Goal: Feedback & Contribution: Submit feedback/report problem

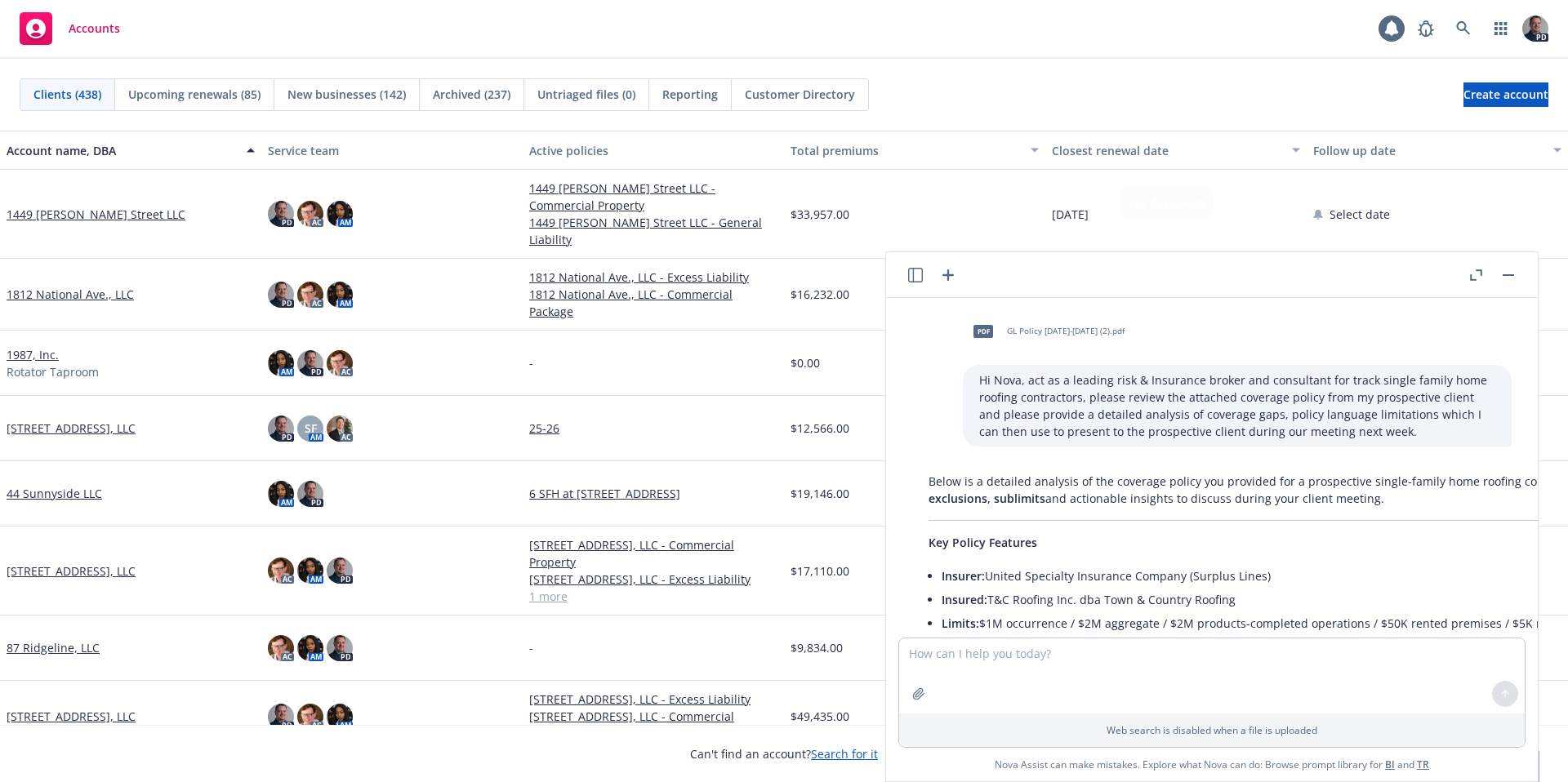
scroll to position [1426, 0]
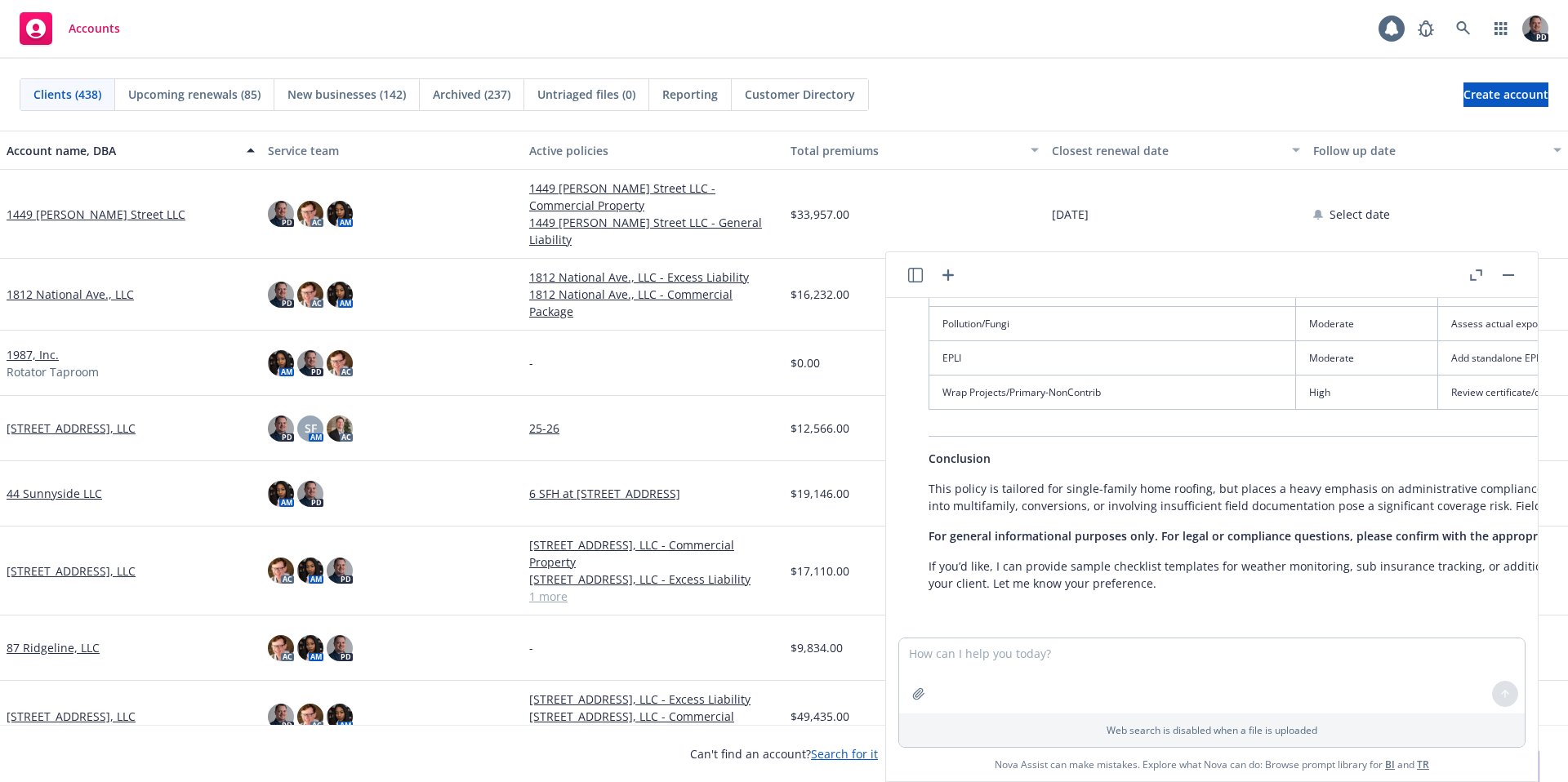
click at [1478, 276] on icon "button" at bounding box center [1476, 274] width 12 height 11
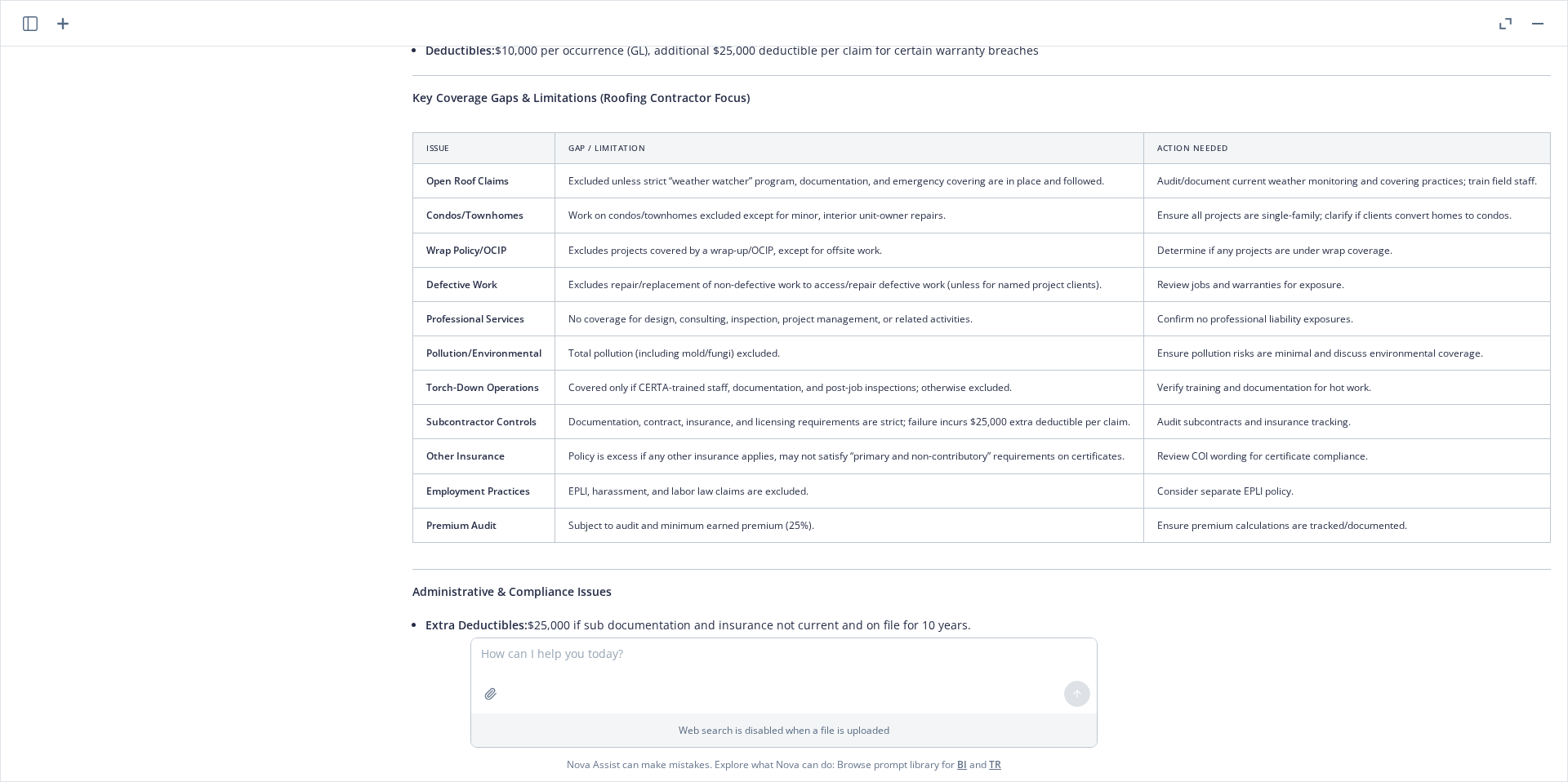
scroll to position [352, 93]
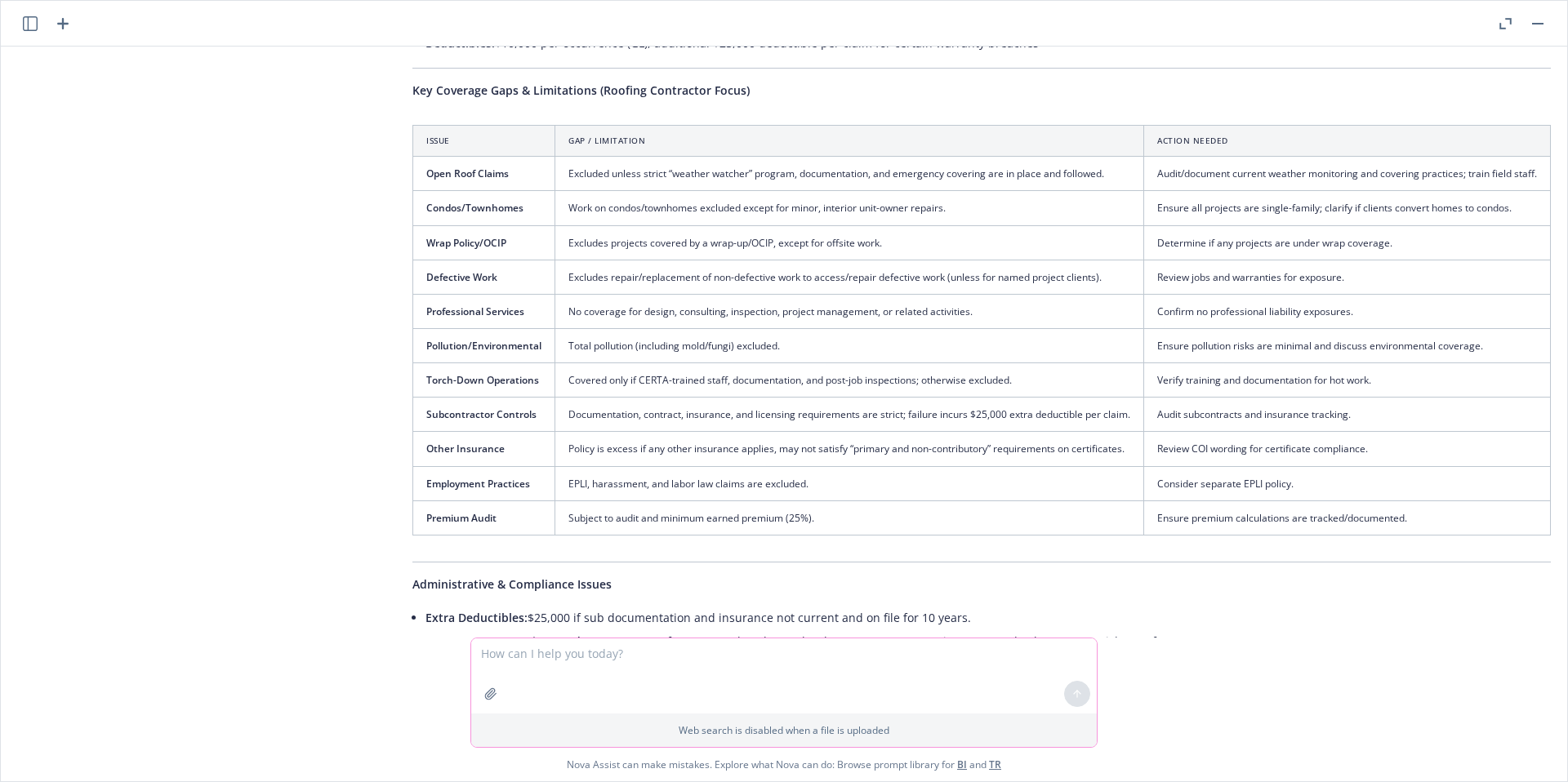
click at [593, 647] on textarea at bounding box center [784, 676] width 626 height 75
type textarea "Can you generate a PDF for this?"
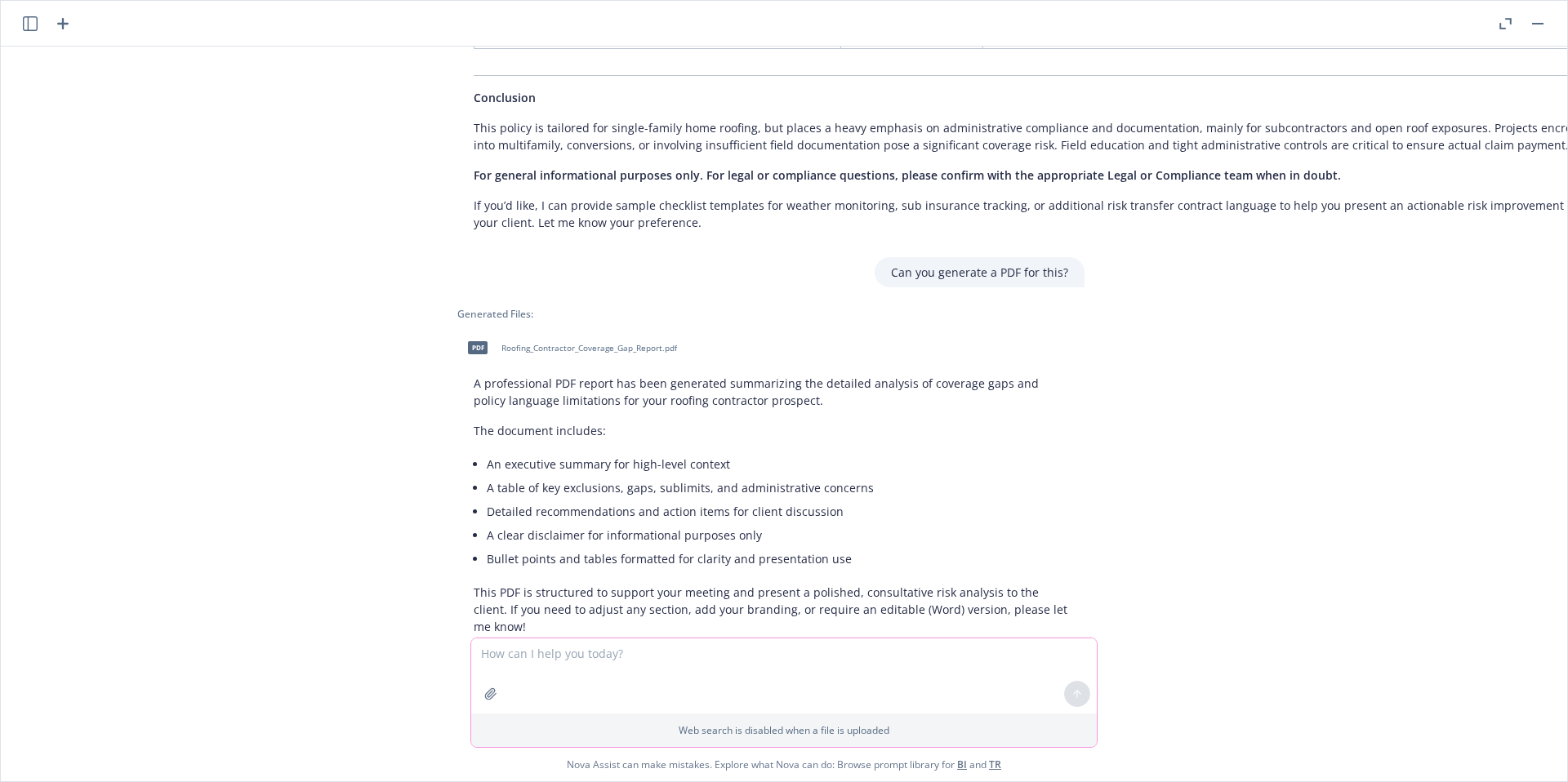
scroll to position [1561, 13]
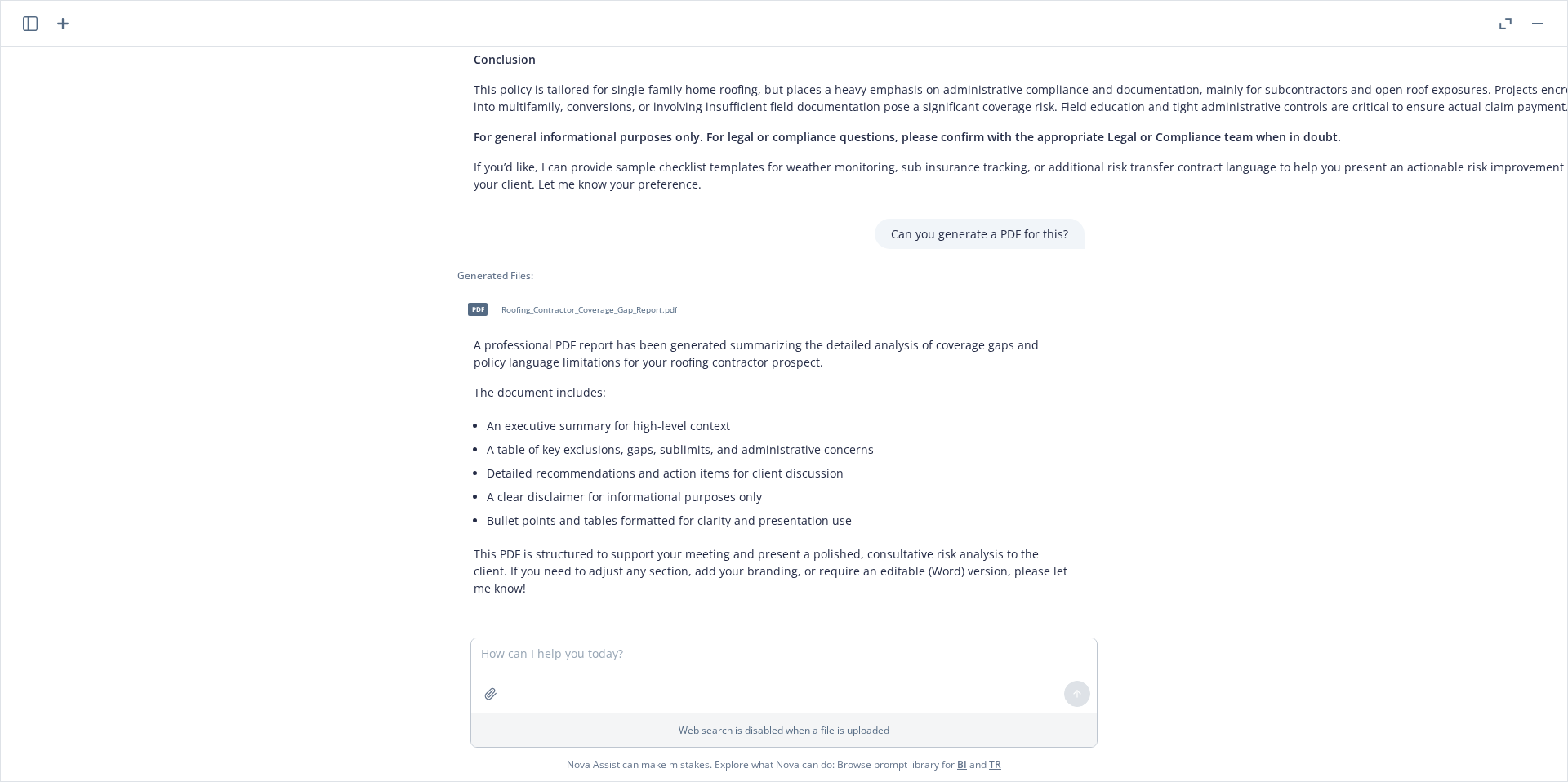
click at [623, 309] on span "Roofing_Contractor_Coverage_Gap_Report.pdf" at bounding box center [589, 310] width 176 height 10
click at [719, 664] on textarea at bounding box center [784, 676] width 626 height 75
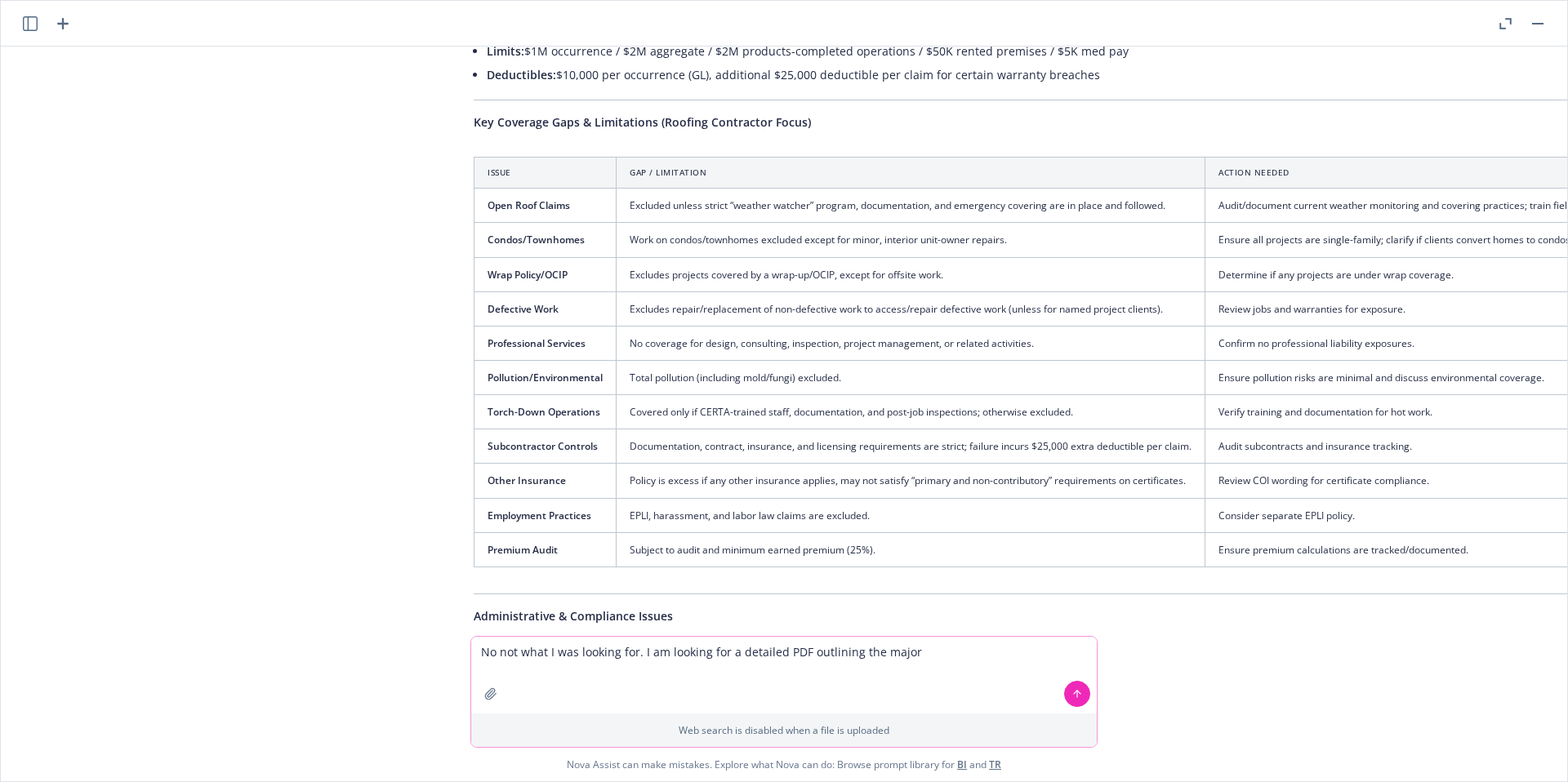
scroll to position [312, 13]
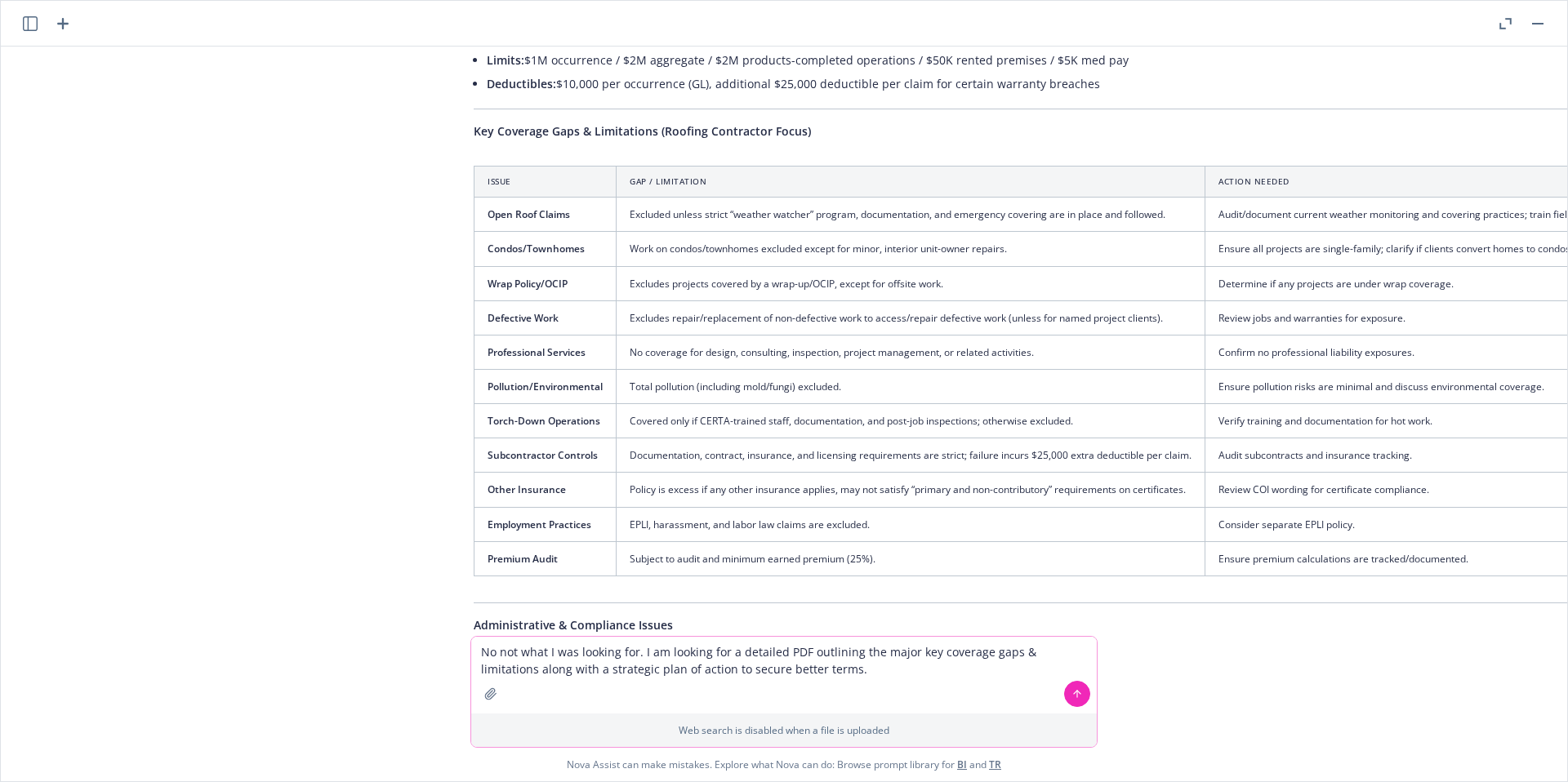
type textarea "No not what I was looking for. I am looking for a detailed PDF outlining the ma…"
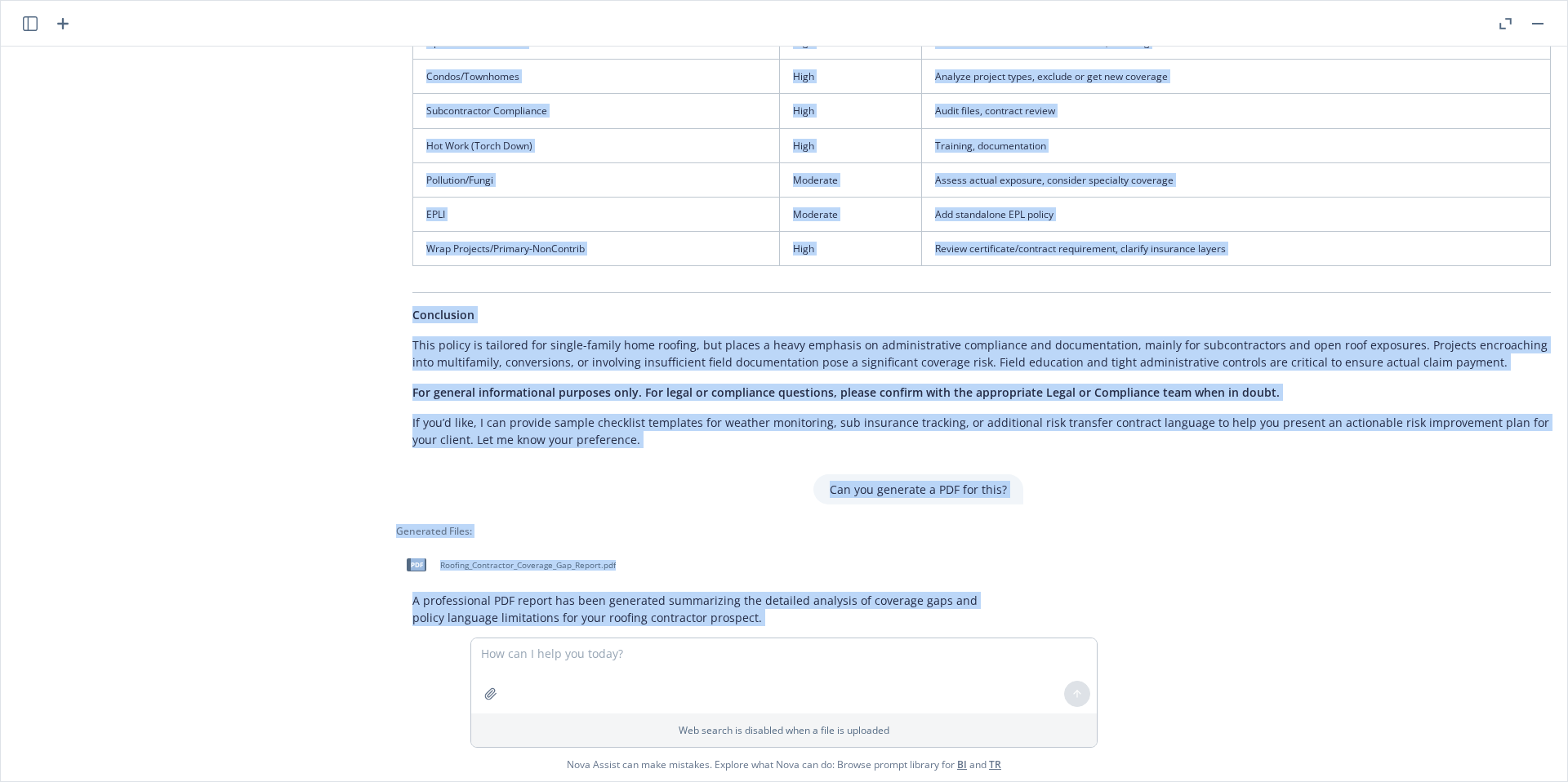
scroll to position [1379, 93]
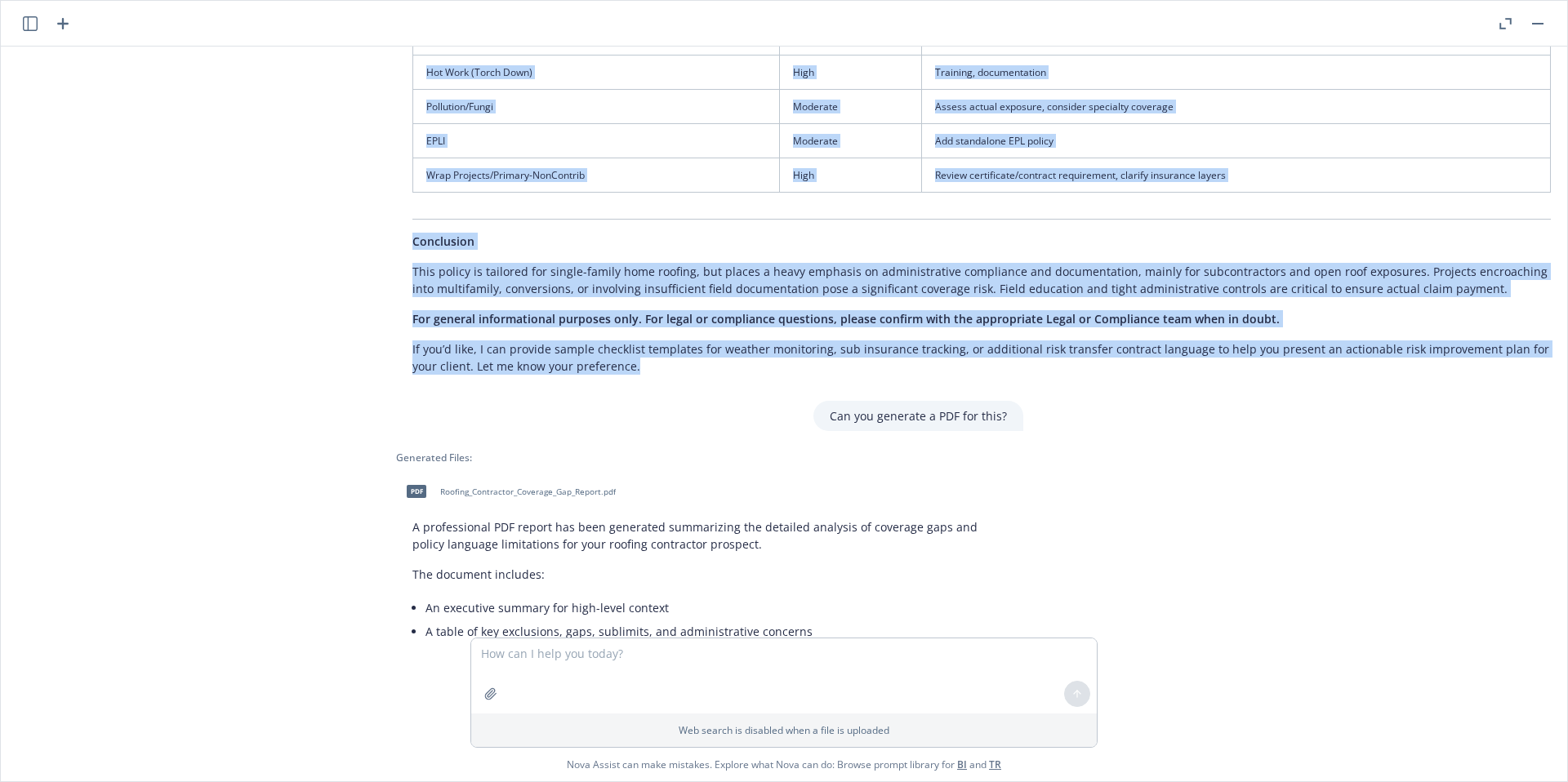
drag, startPoint x: 460, startPoint y: 289, endPoint x: 603, endPoint y: 389, distance: 174.5
click at [603, 389] on div "pdf GL Policy [DATE]-[DATE] (2).pdf Hi Nova, act as a leading risk & Insurance …" at bounding box center [784, 342] width 1566 height 591
copy div "Lor Ipsumd Sitametc Adipisc: Elitse Doeiusmod Temporinc Utlabor (Etdolor Magna)…"
click at [601, 658] on textarea at bounding box center [784, 676] width 626 height 75
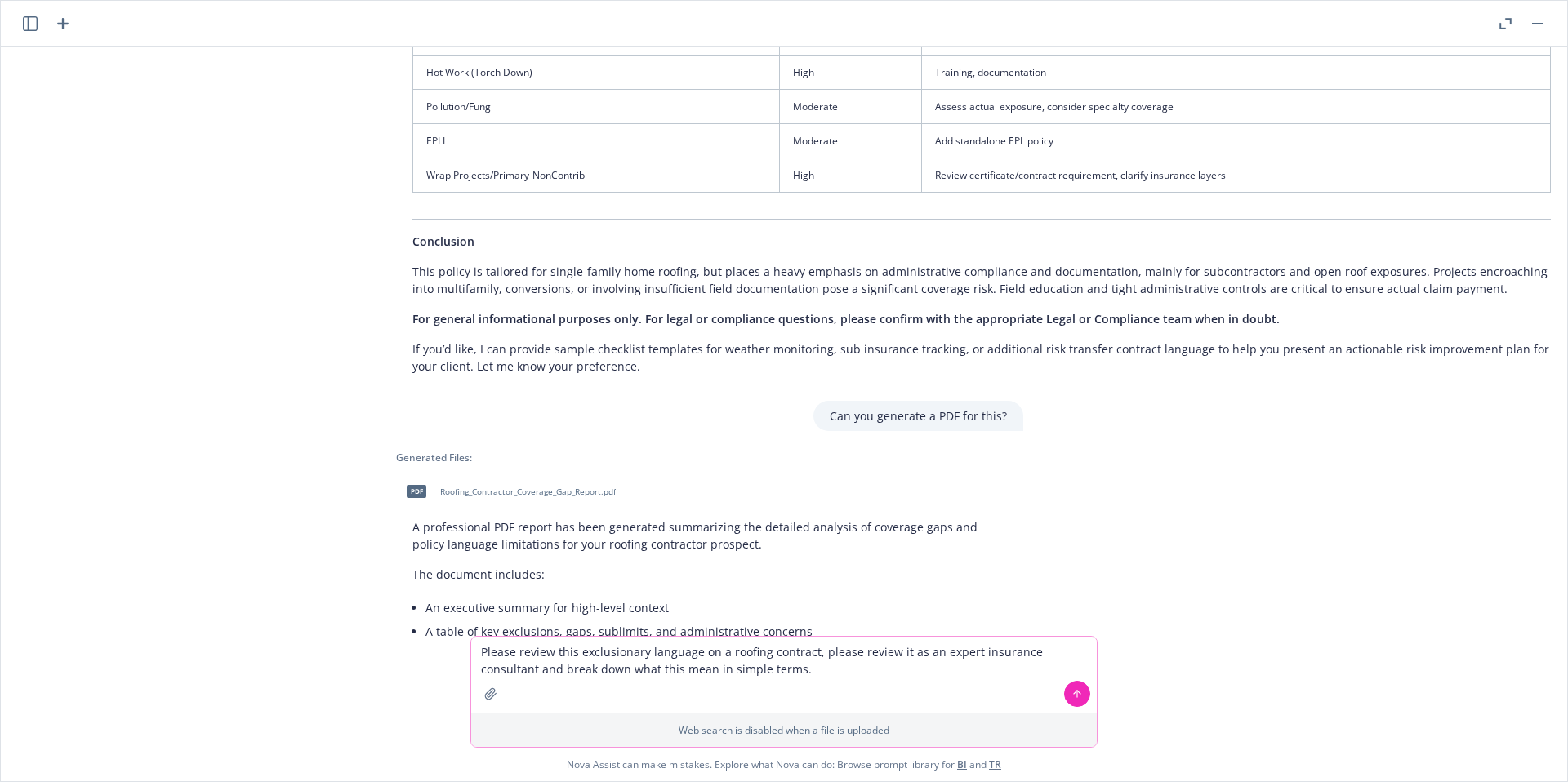
type textarea "Please review this exclusionary language on a roofing contract, please review i…"
click at [491, 690] on icon "button" at bounding box center [490, 694] width 13 height 13
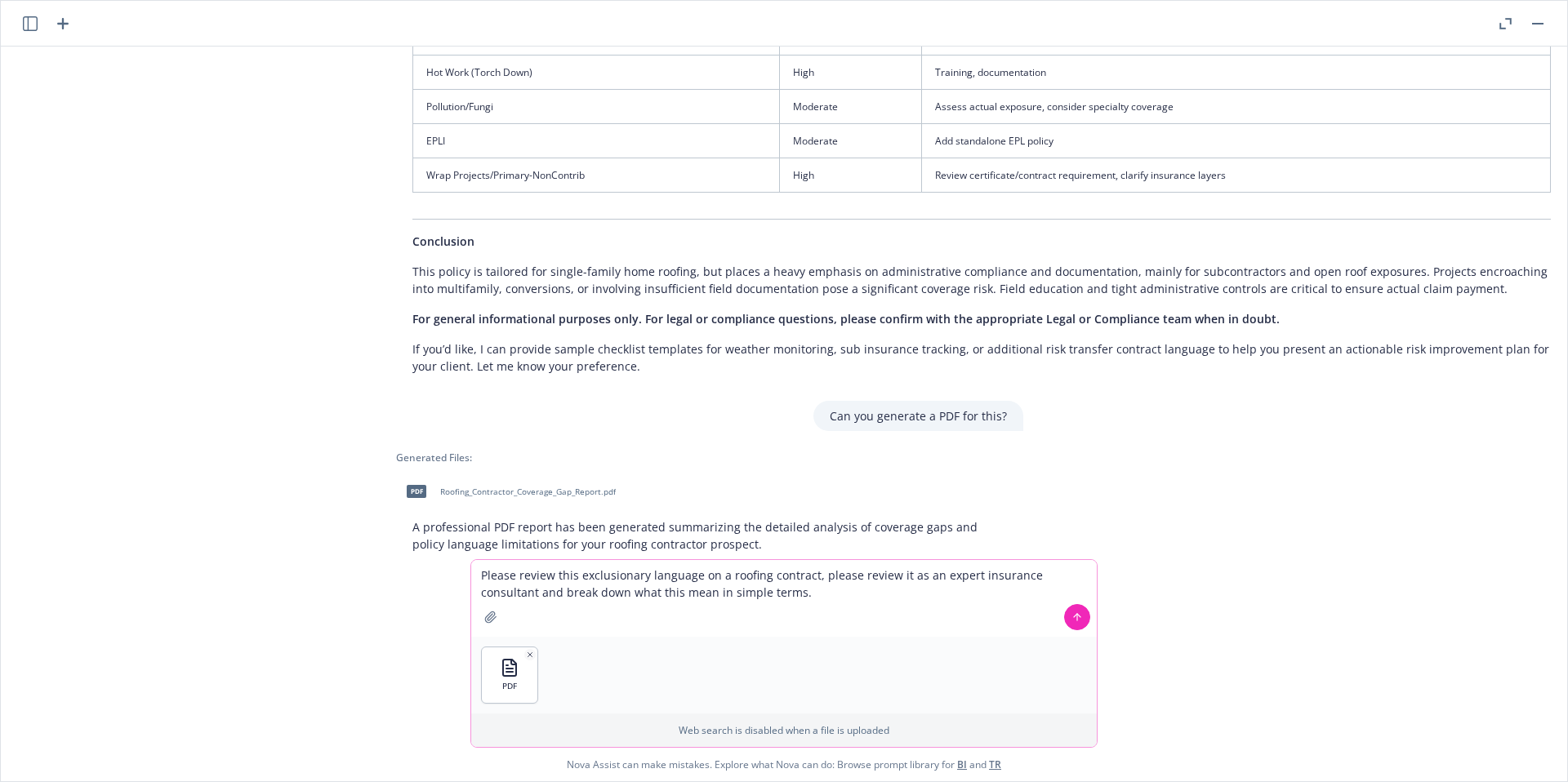
click at [1072, 611] on icon at bounding box center [1077, 616] width 11 height 11
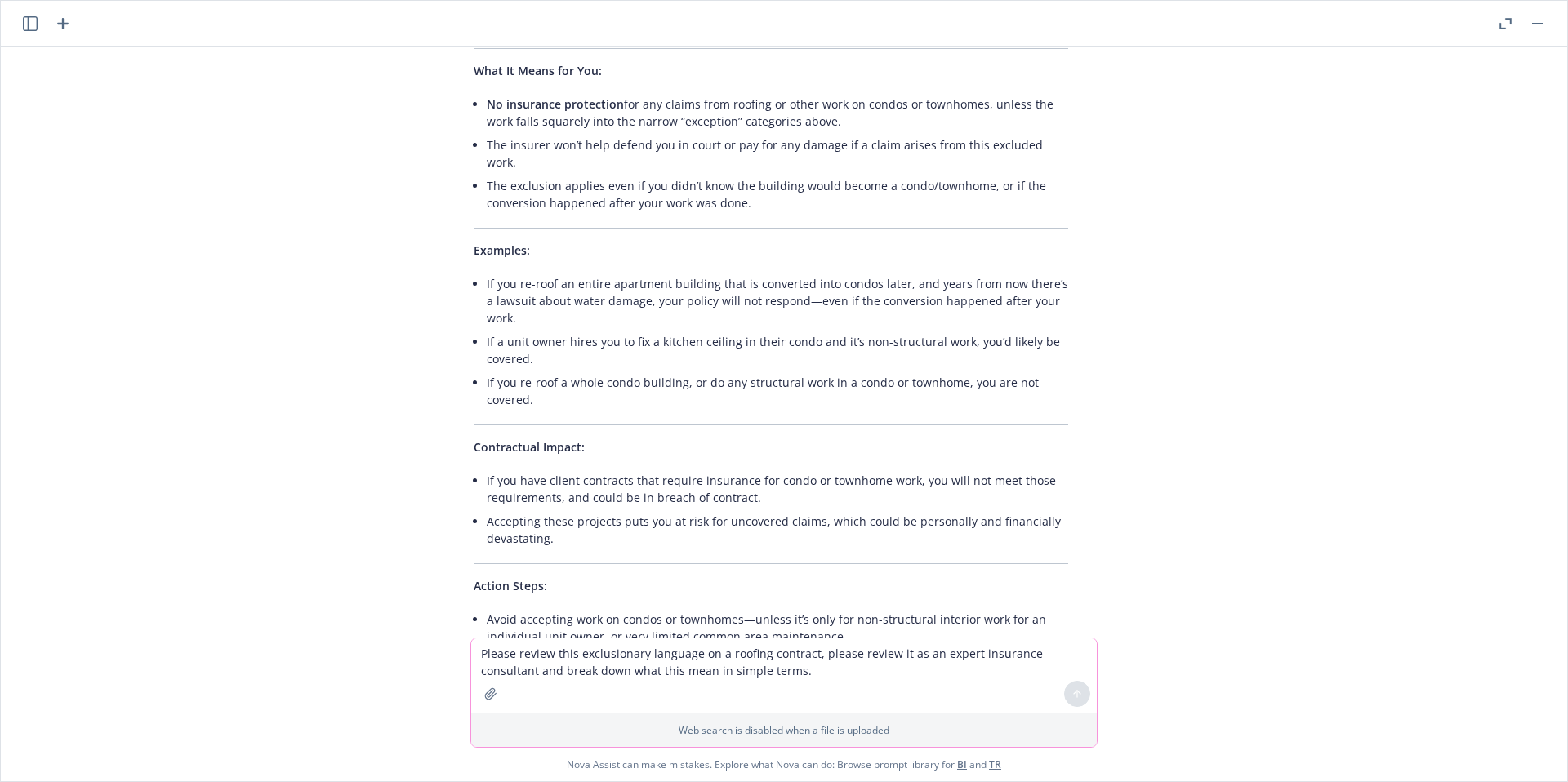
scroll to position [2833, 13]
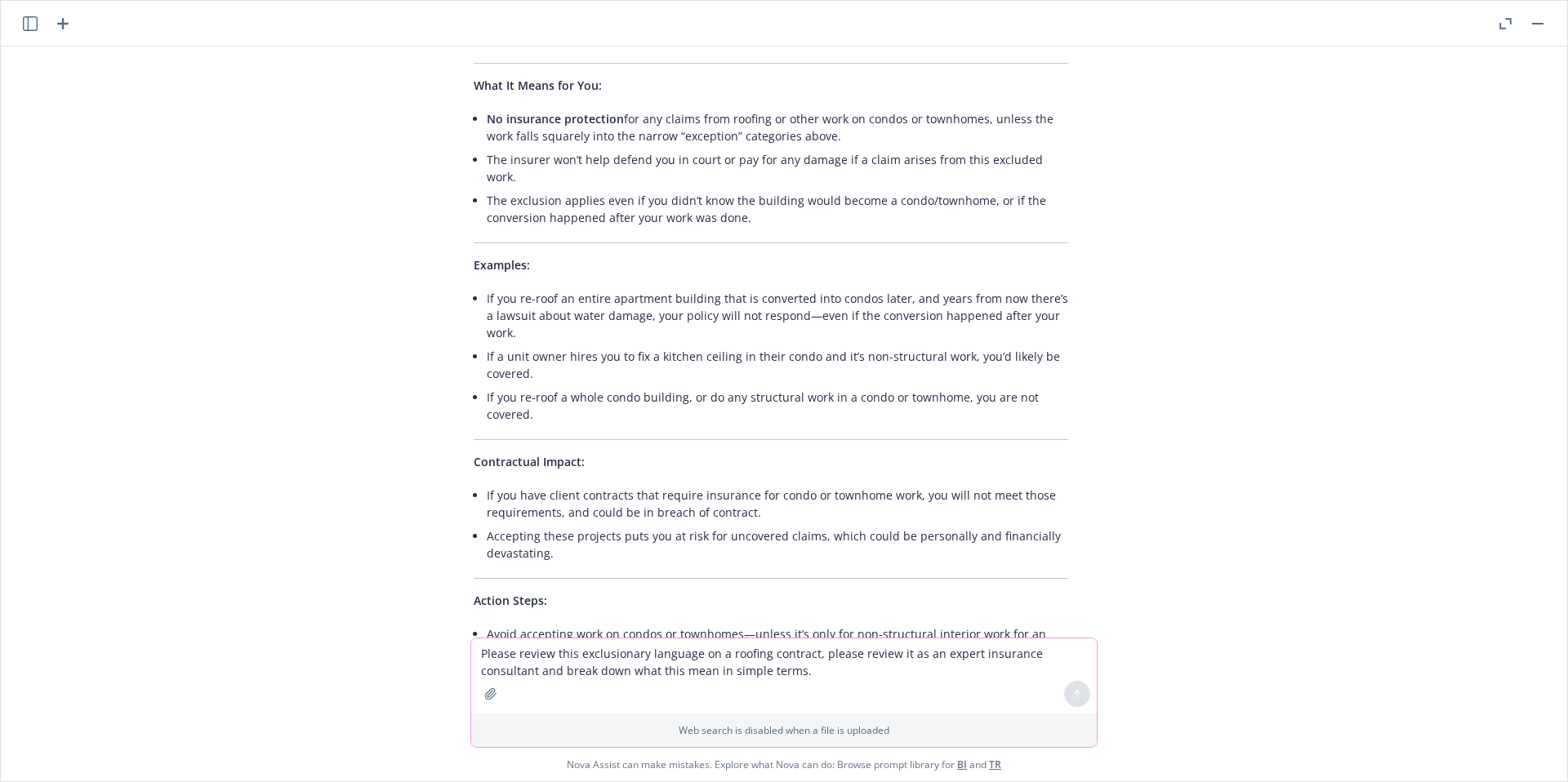
click at [532, 668] on textarea "Please review this exclusionary language on a roofing contract, please review i…" at bounding box center [784, 676] width 626 height 75
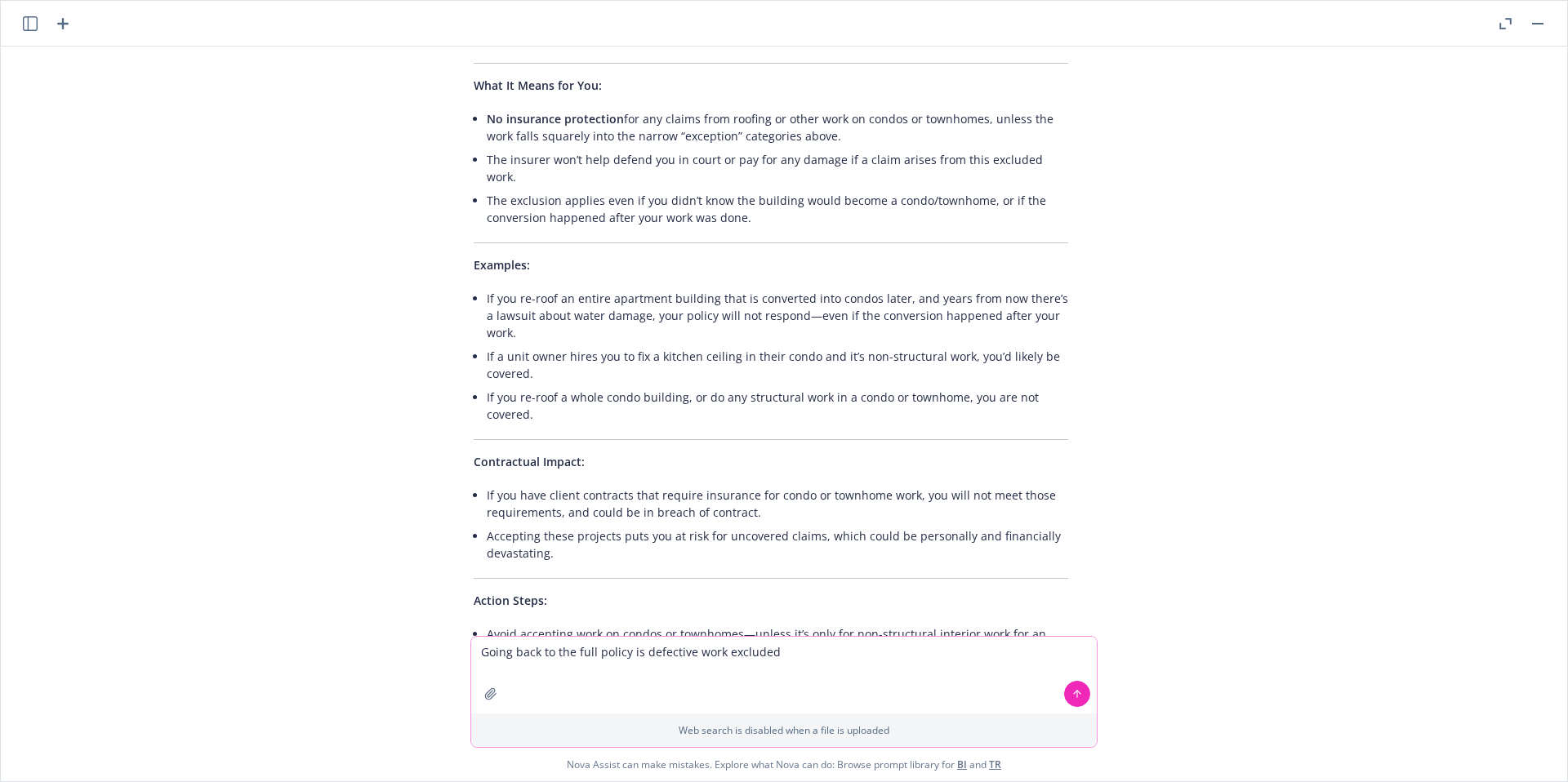
type textarea "Going back to the full policy is defective work excluded?"
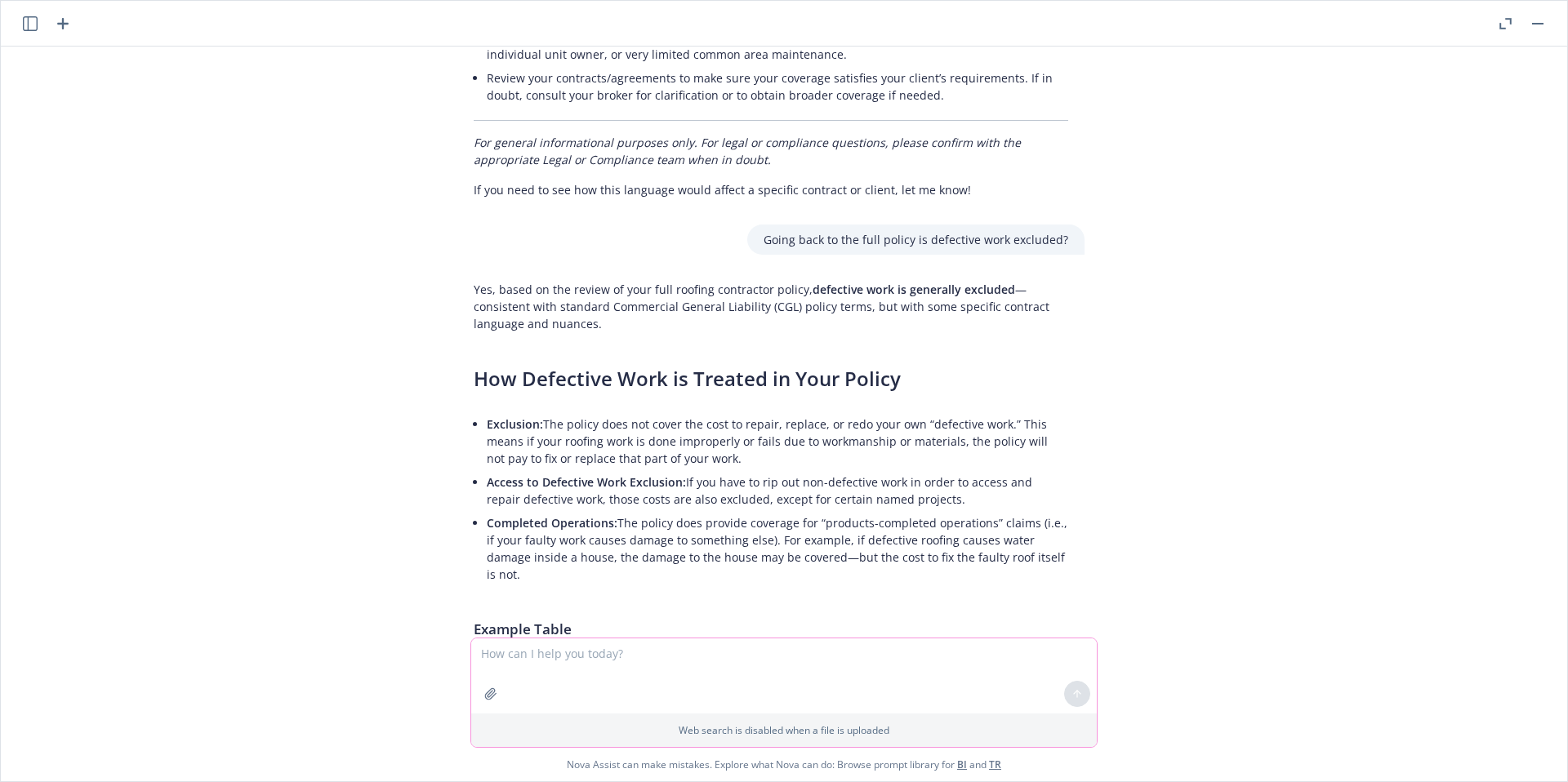
scroll to position [3410, 13]
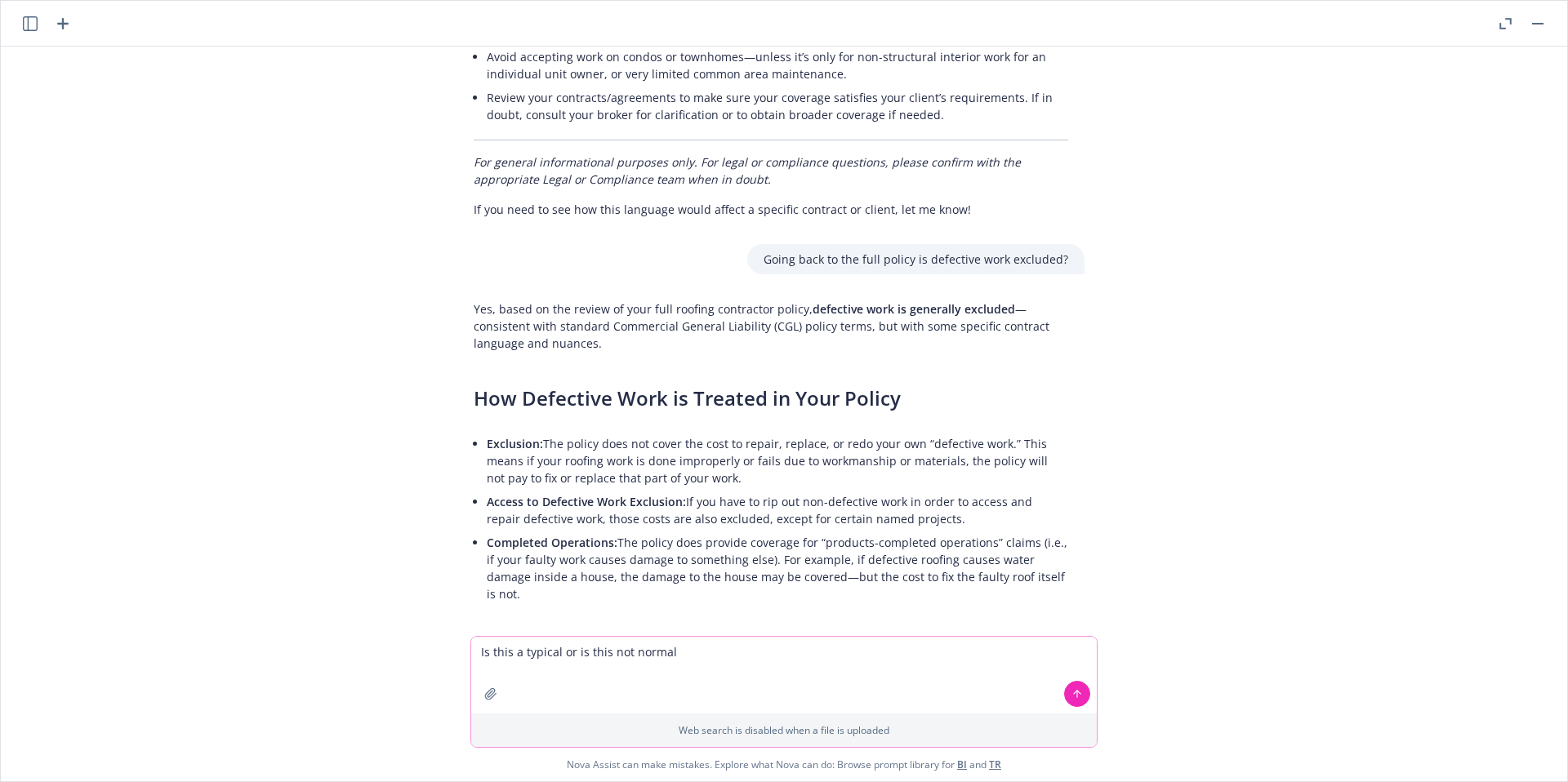
type textarea "Is this a typical or is this not normal?"
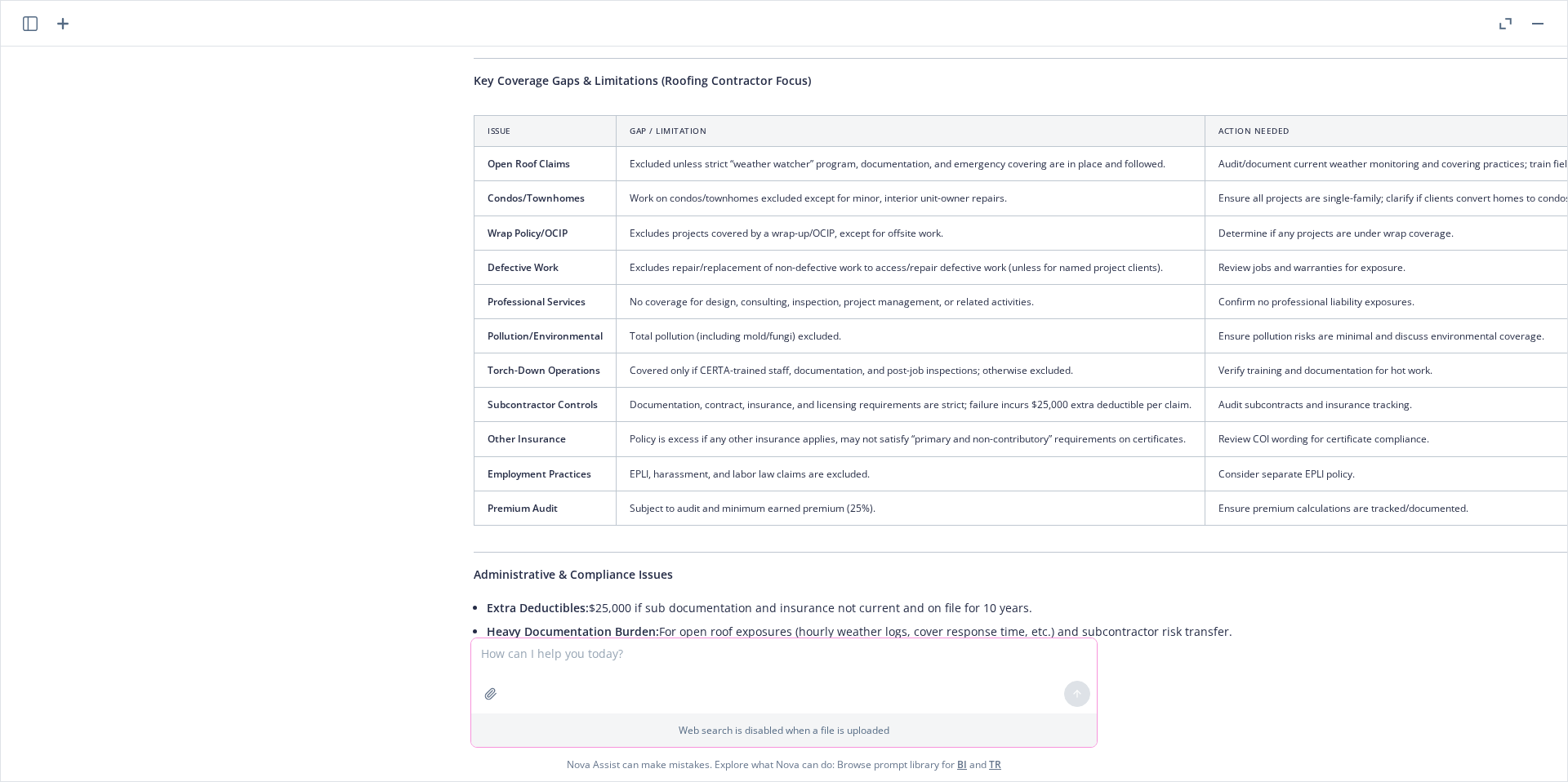
scroll to position [354, 13]
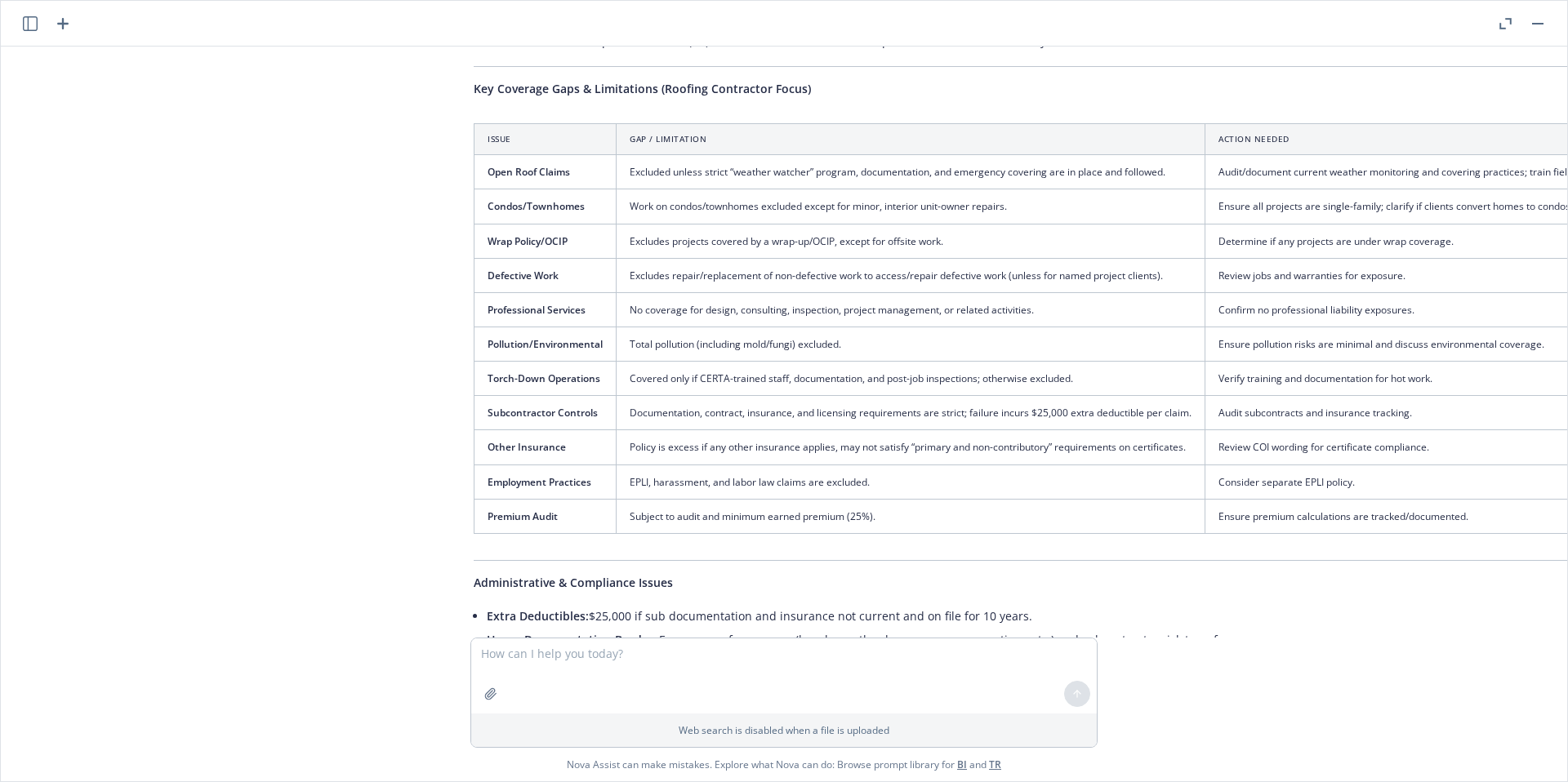
click at [65, 20] on icon "button" at bounding box center [62, 23] width 20 height 20
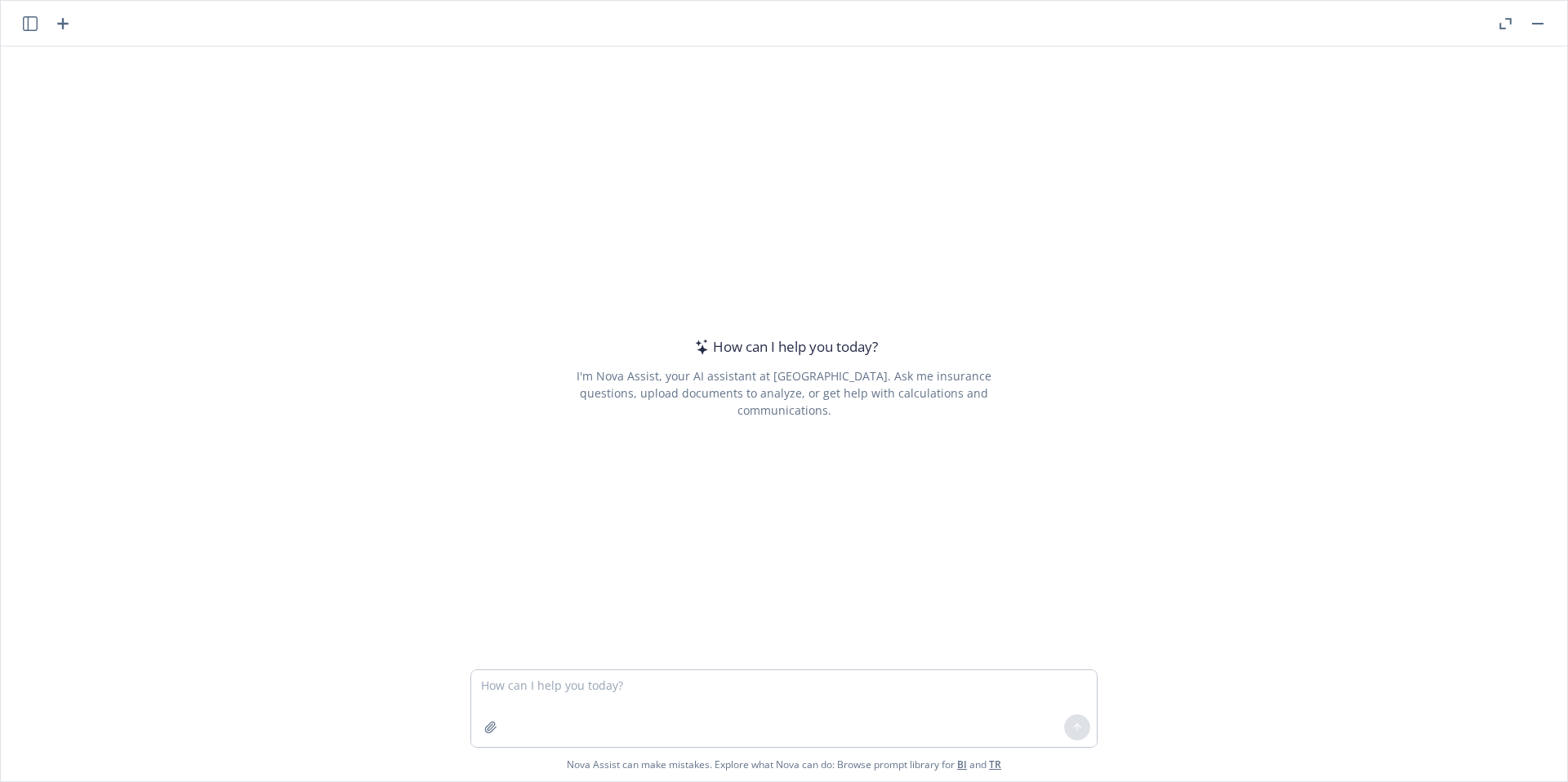
click at [485, 740] on div at bounding box center [491, 728] width 39 height 39
click at [487, 732] on icon "button" at bounding box center [490, 727] width 13 height 13
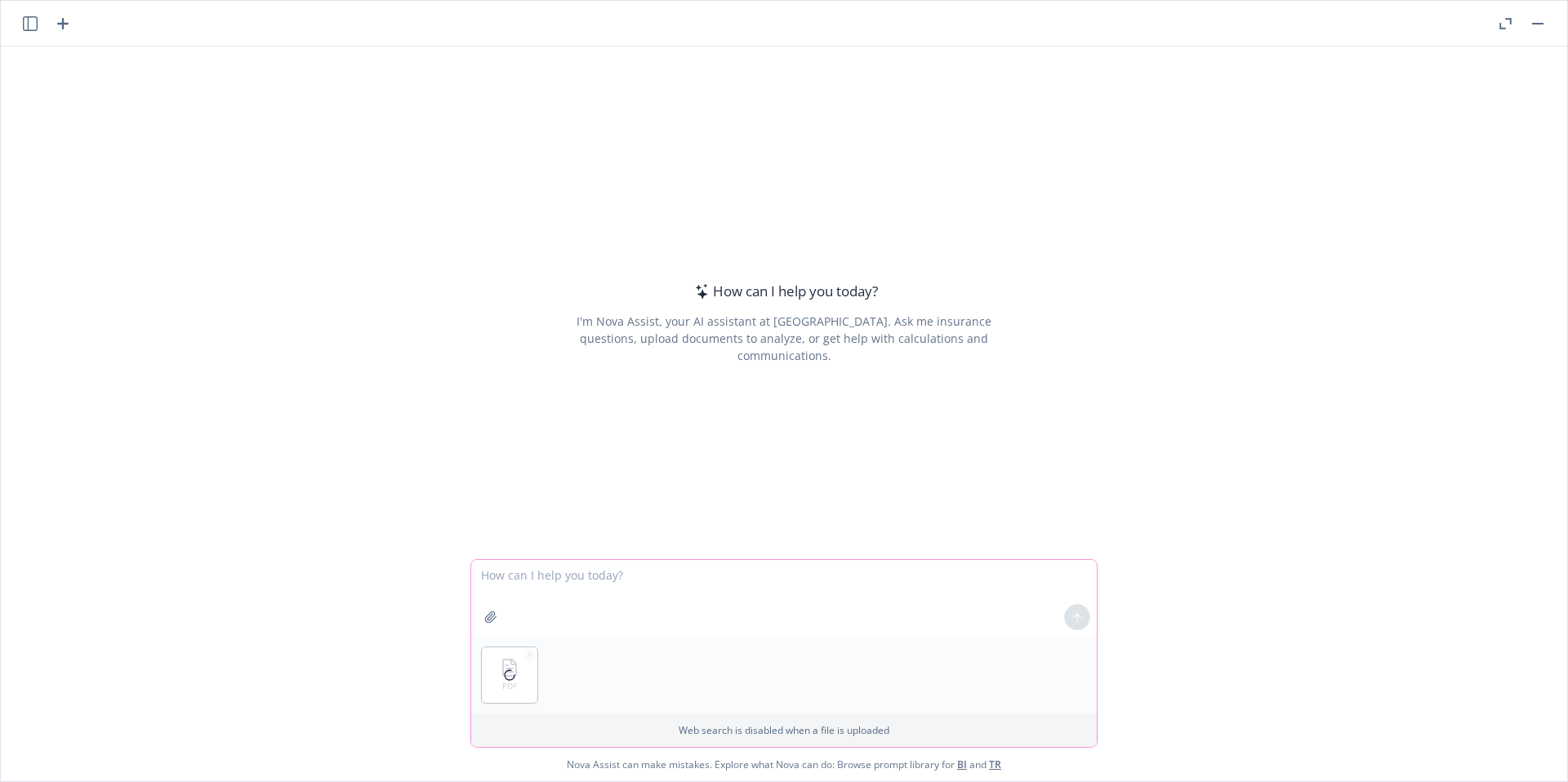
click at [657, 581] on textarea at bounding box center [784, 599] width 626 height 76
type textarea "Please review the attached workers comp policy and provide the net rates for ea…"
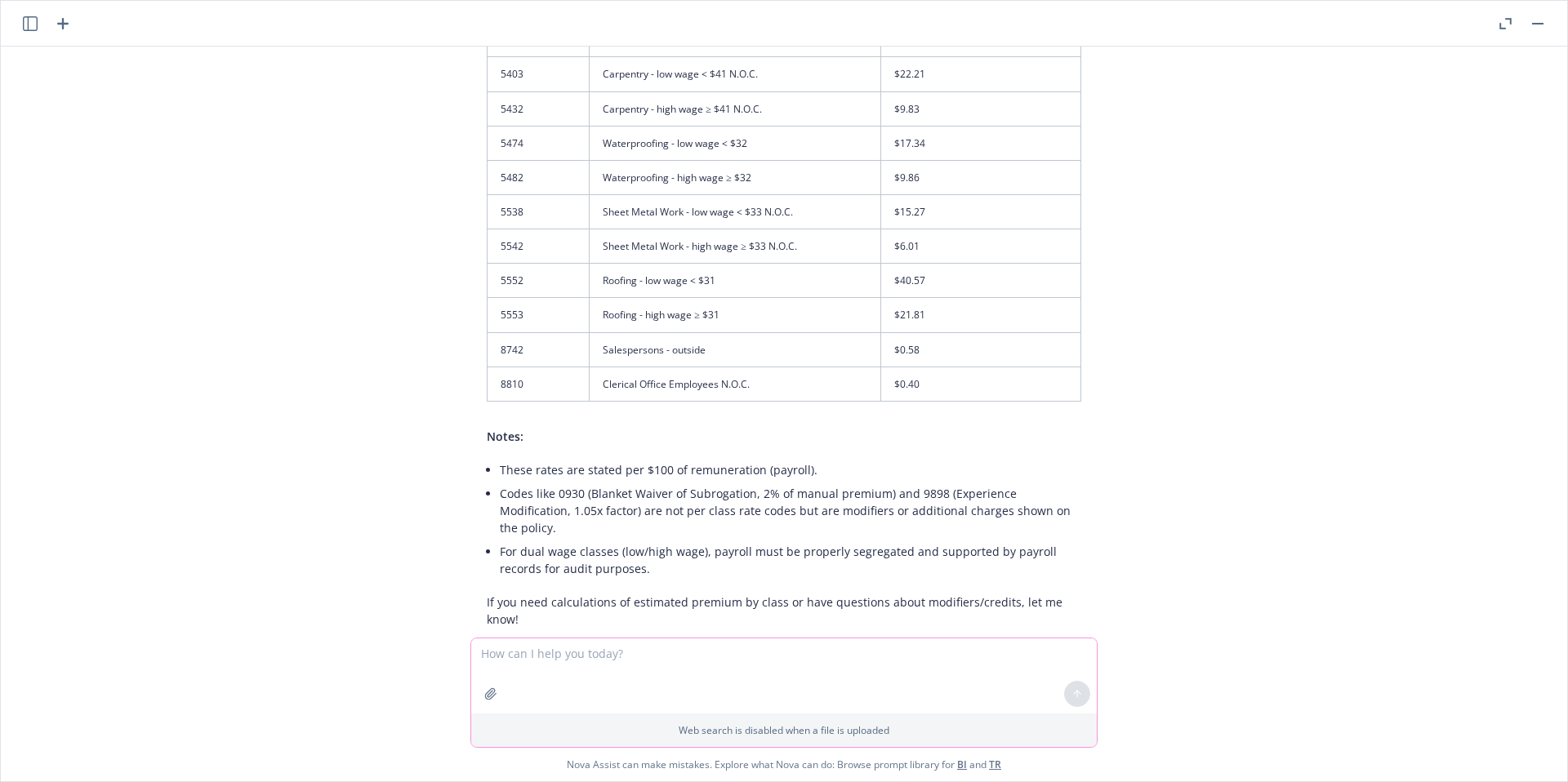
scroll to position [241, 0]
click at [1537, 284] on div "pdf WC Policy [DATE]-[DATE] (6).pdf Please review the attached workers comp pol…" at bounding box center [784, 342] width 1566 height 591
click at [702, 663] on textarea at bounding box center [784, 676] width 626 height 75
type textarea "These are not the net rates, please rework these for the proper net rates"
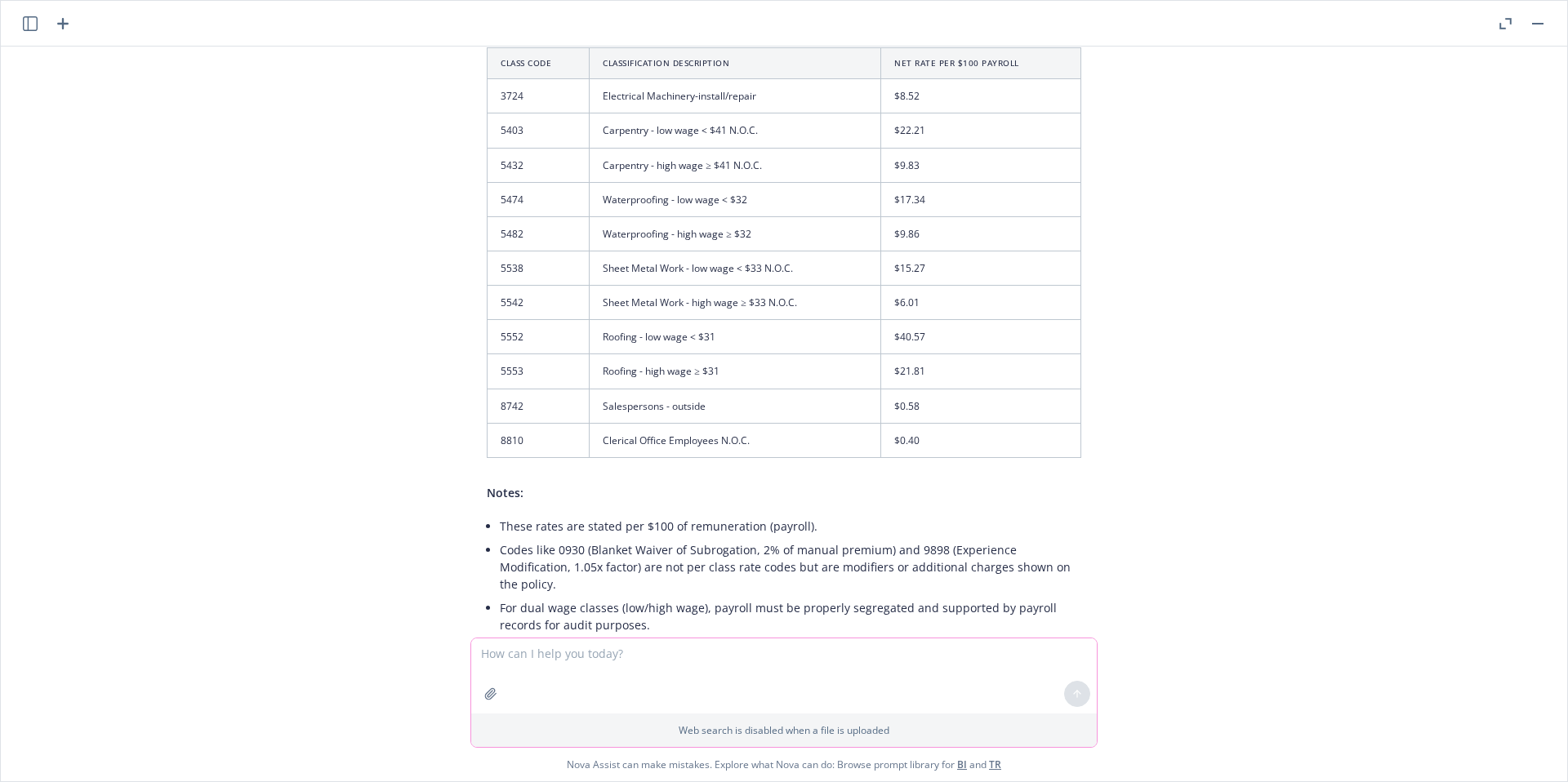
scroll to position [0, 0]
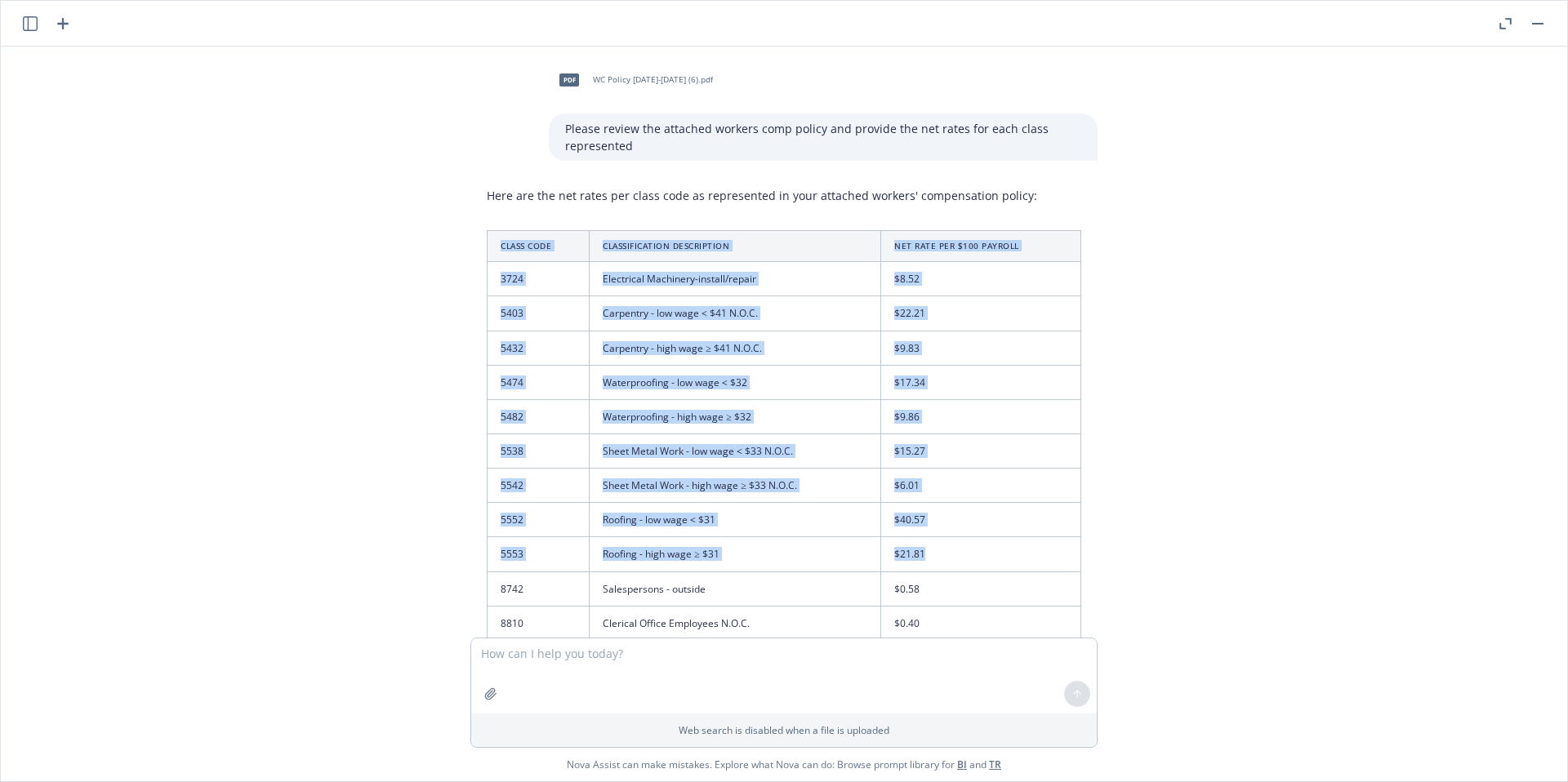
drag, startPoint x: 937, startPoint y: 548, endPoint x: 409, endPoint y: 510, distance: 529.4
click at [409, 510] on div "pdf WC Policy [DATE]-[DATE] (6).pdf Please review the attached workers comp pol…" at bounding box center [784, 342] width 1566 height 591
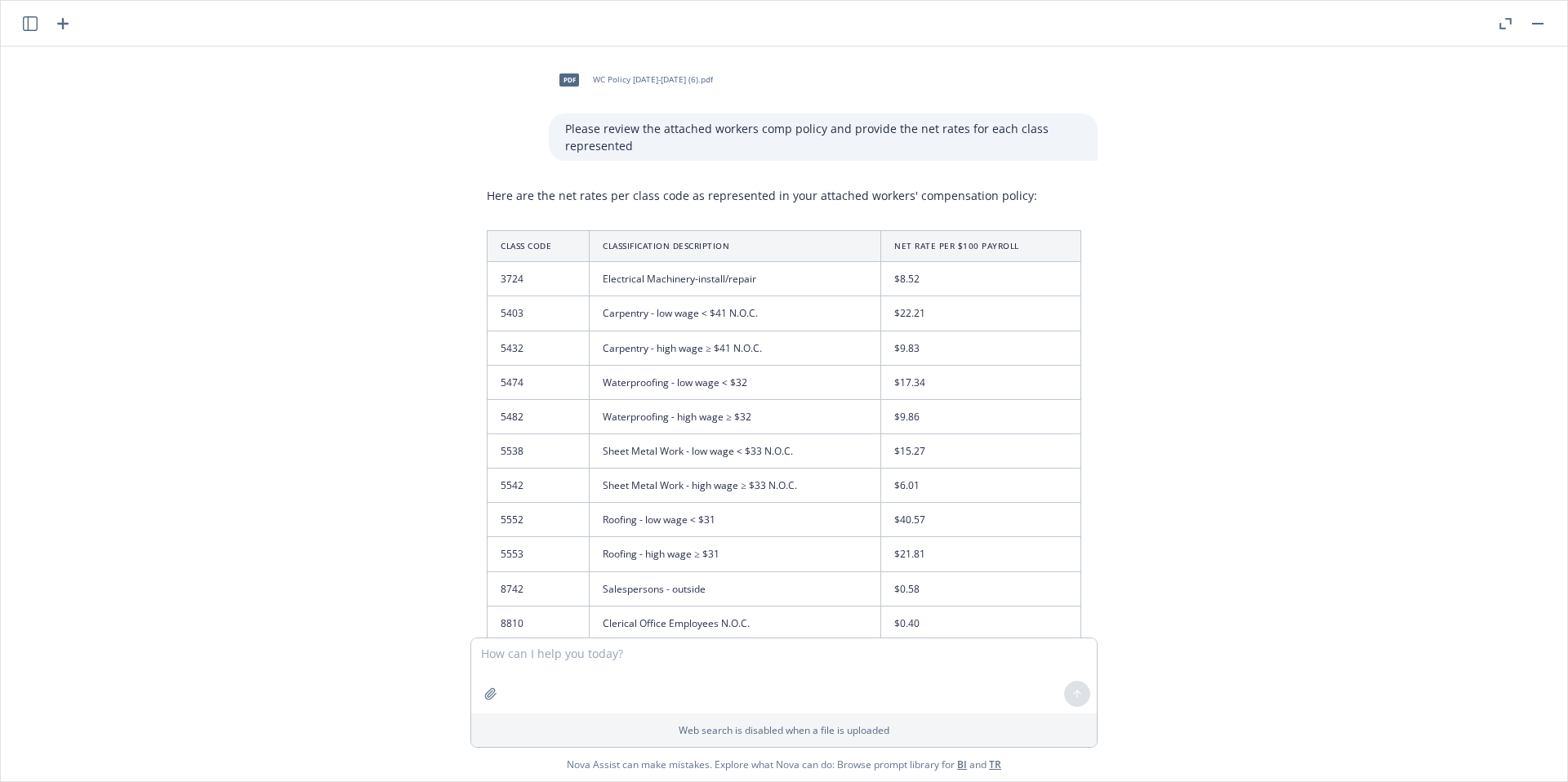
click at [858, 509] on td "Roofing - low wage < $31" at bounding box center [735, 520] width 291 height 34
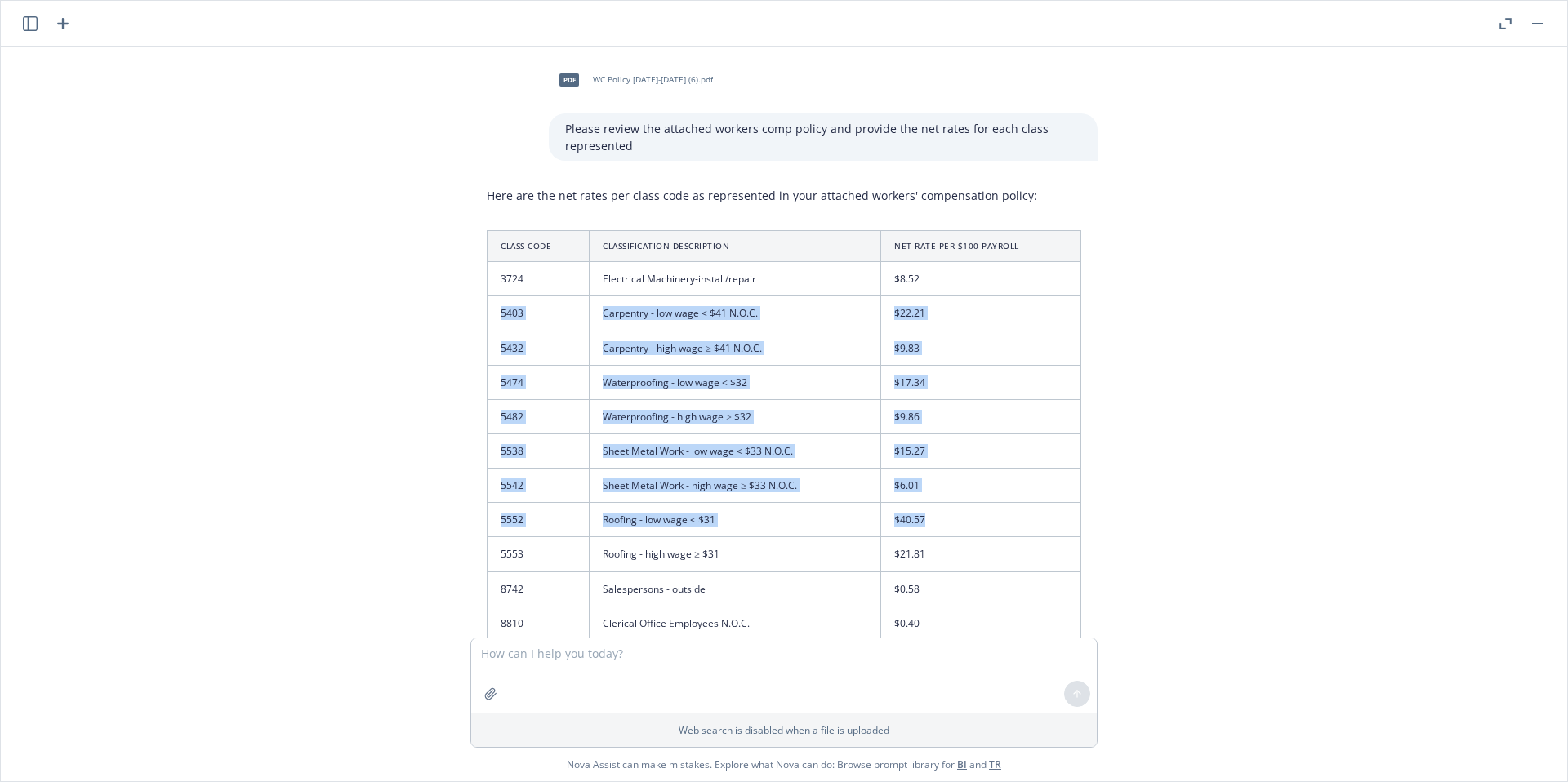
drag, startPoint x: 950, startPoint y: 522, endPoint x: 444, endPoint y: 280, distance: 560.9
click at [471, 295] on div "Here are the net rates per class code as represented in your attached workers' …" at bounding box center [784, 526] width 627 height 693
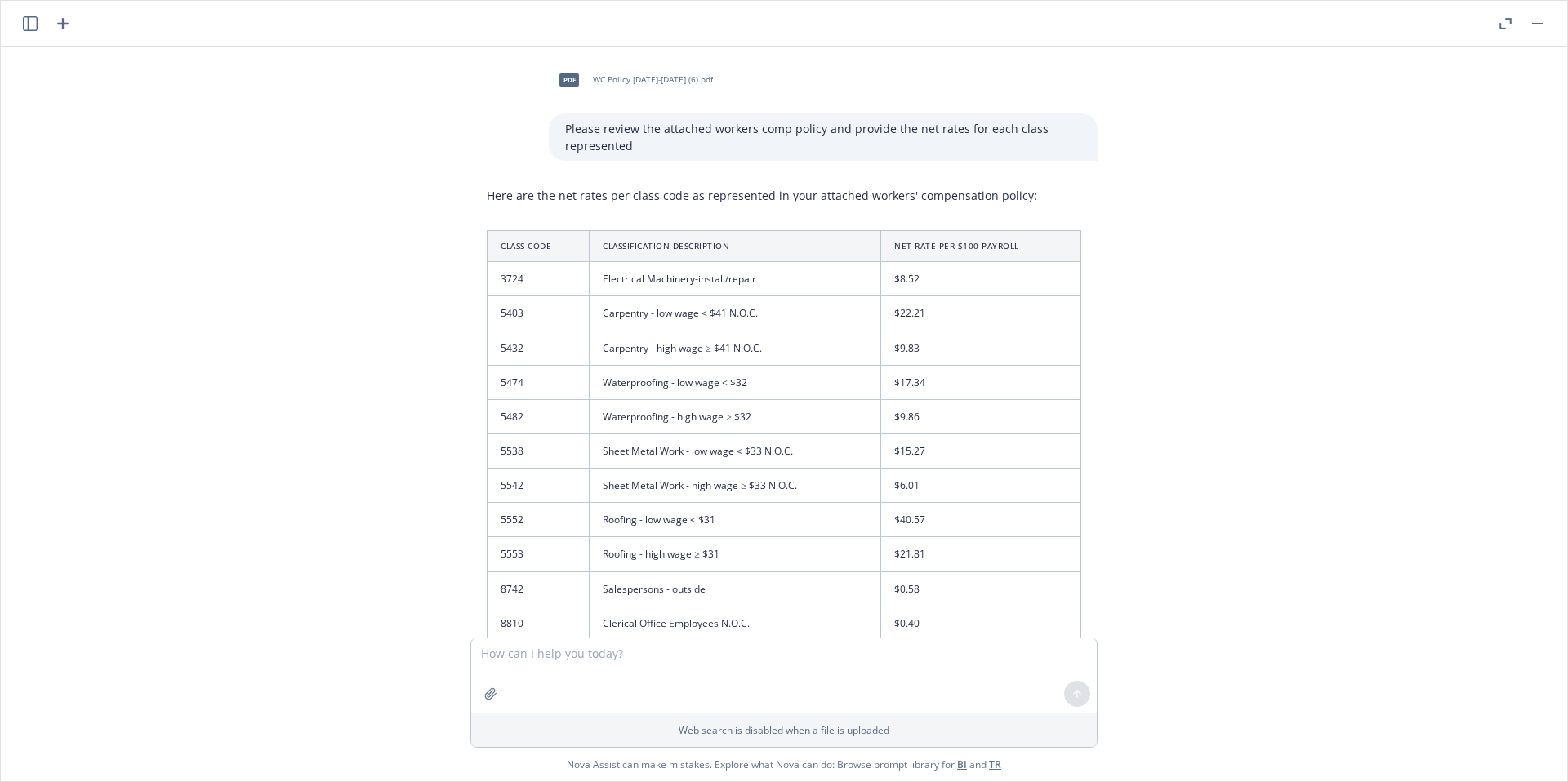
click at [1326, 459] on div "pdf WC Policy [DATE]-[DATE] (6).pdf Please review the attached workers comp pol…" at bounding box center [784, 342] width 1566 height 591
drag, startPoint x: 1526, startPoint y: 306, endPoint x: 1526, endPoint y: 314, distance: 8.0
click at [1526, 314] on div "pdf WC Policy [DATE]-[DATE] (6).pdf Please review the attached workers comp pol…" at bounding box center [784, 342] width 1566 height 591
click at [1499, 25] on icon "button" at bounding box center [1505, 23] width 12 height 11
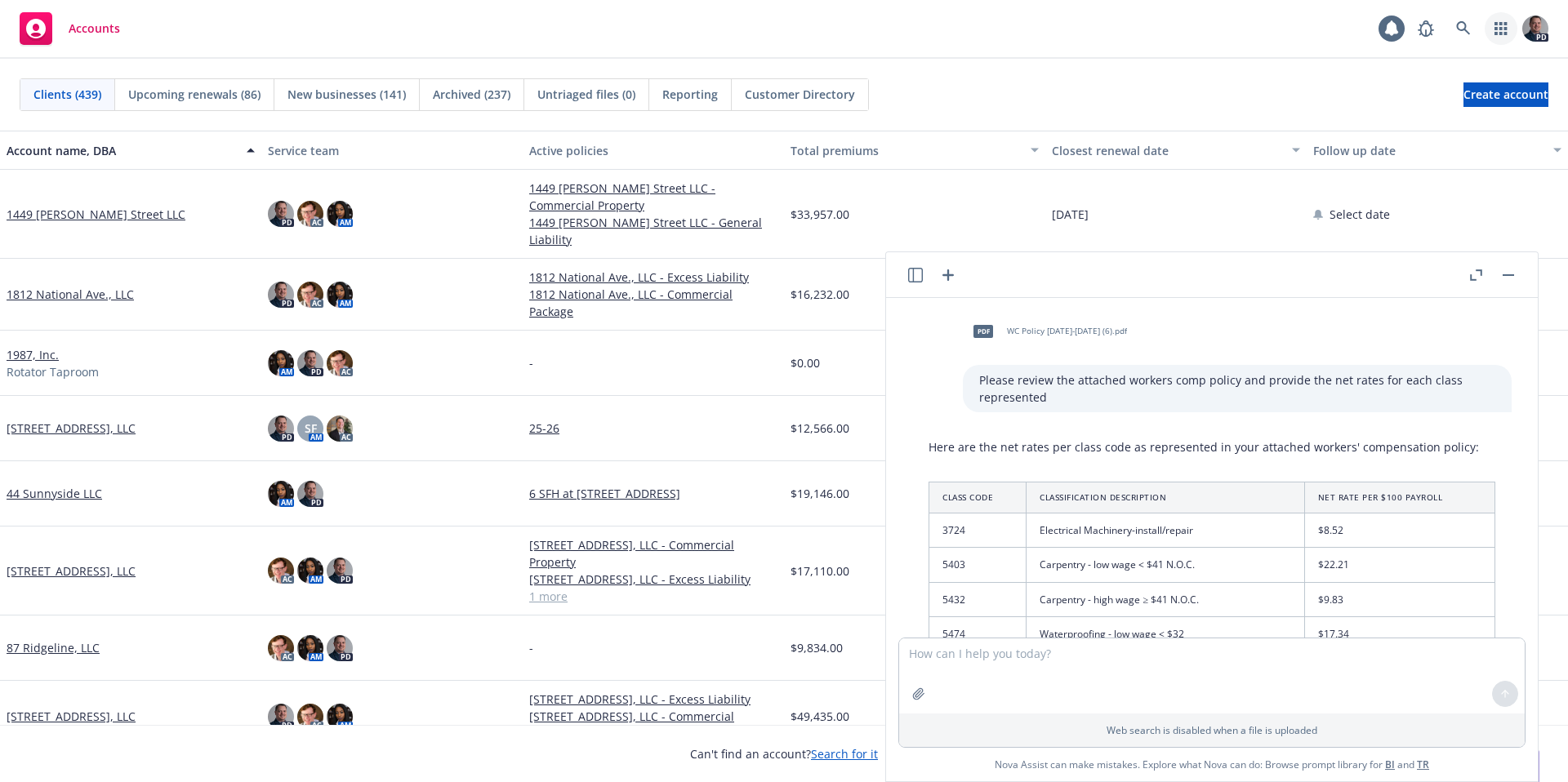
click at [1492, 31] on link "button" at bounding box center [1501, 28] width 32 height 32
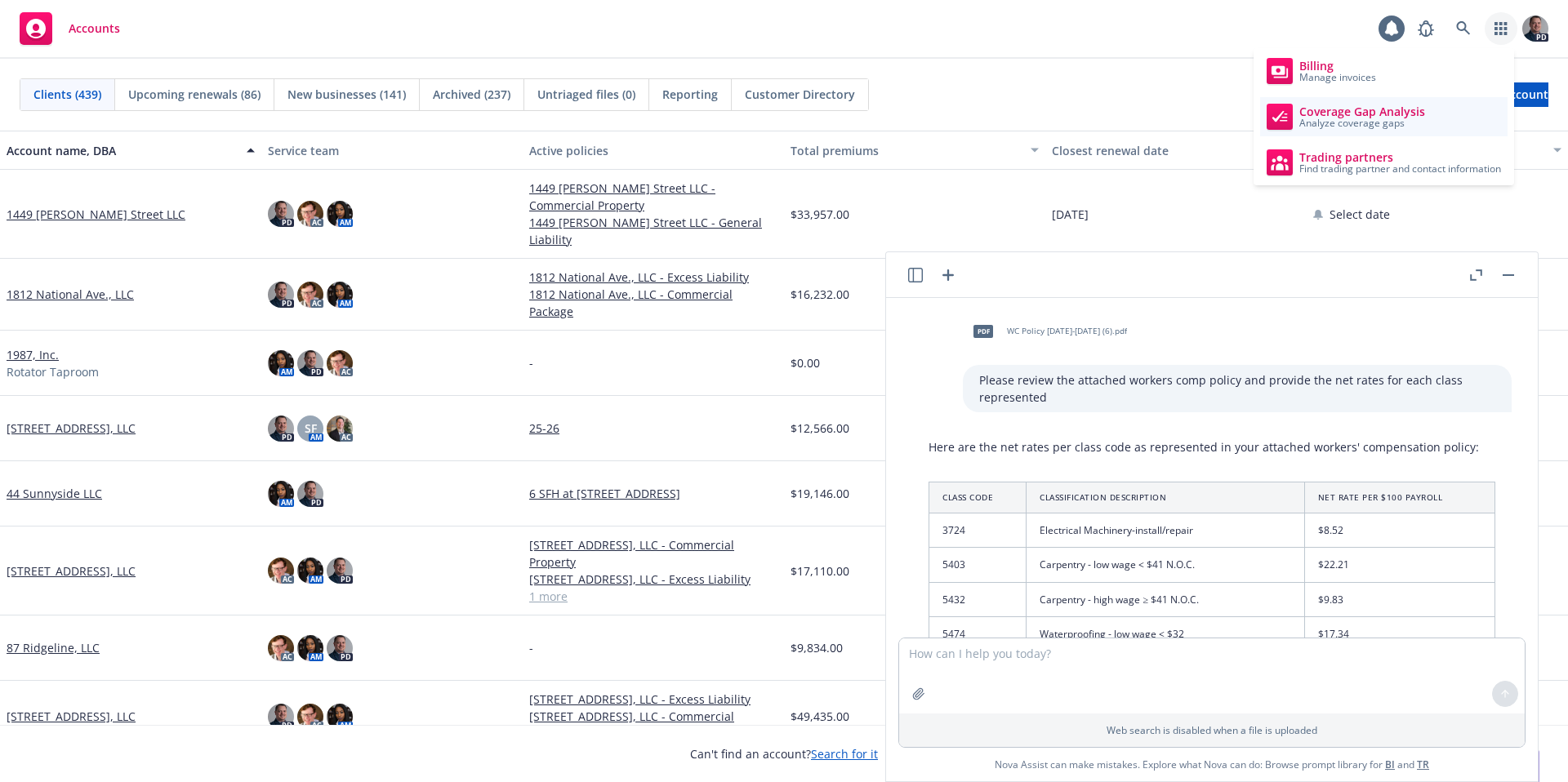
click at [1441, 111] on link "Coverage Gap Analysis Analyze coverage gaps" at bounding box center [1384, 116] width 247 height 39
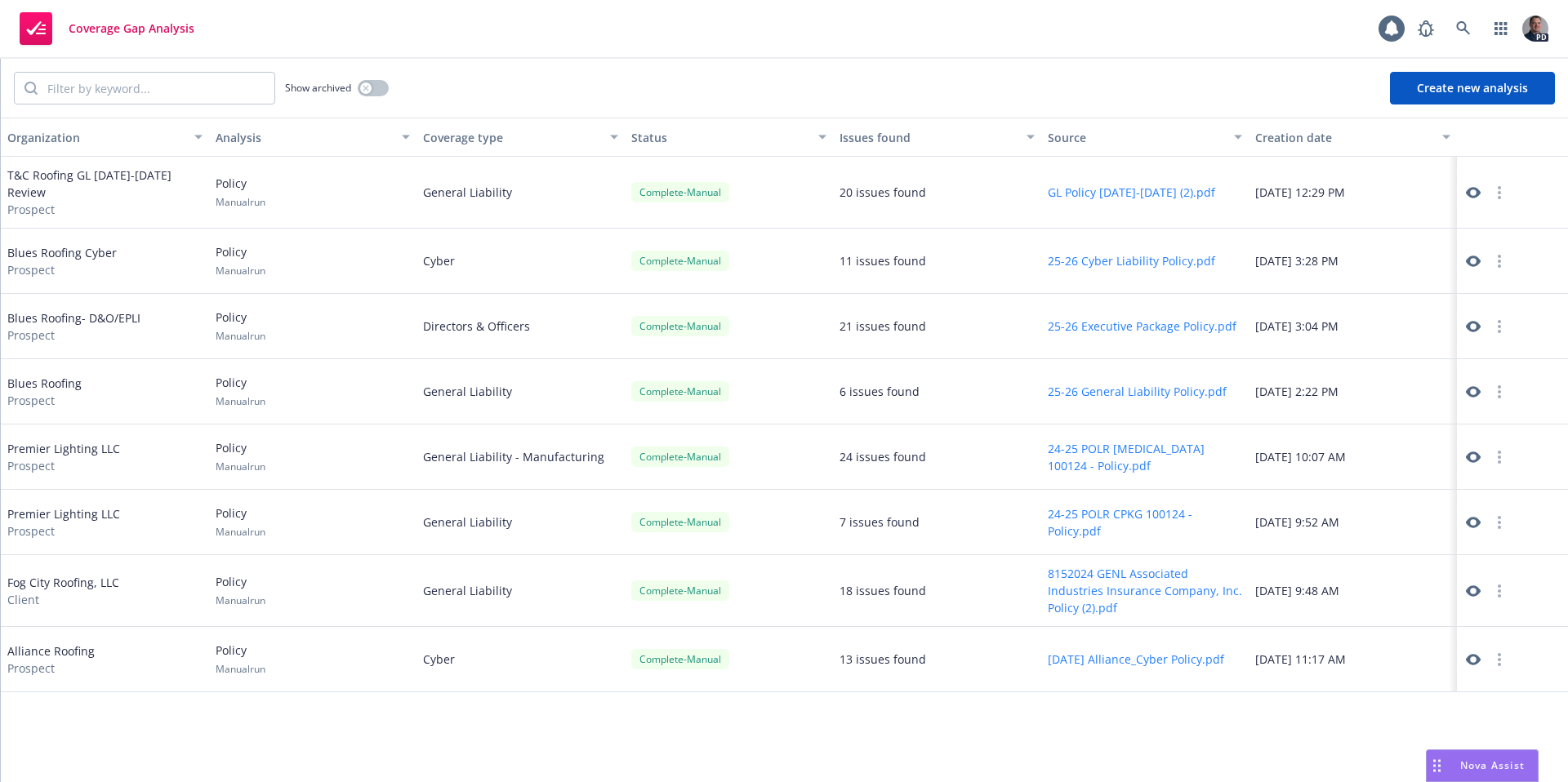
click at [1498, 90] on button "Create new analysis" at bounding box center [1472, 88] width 165 height 32
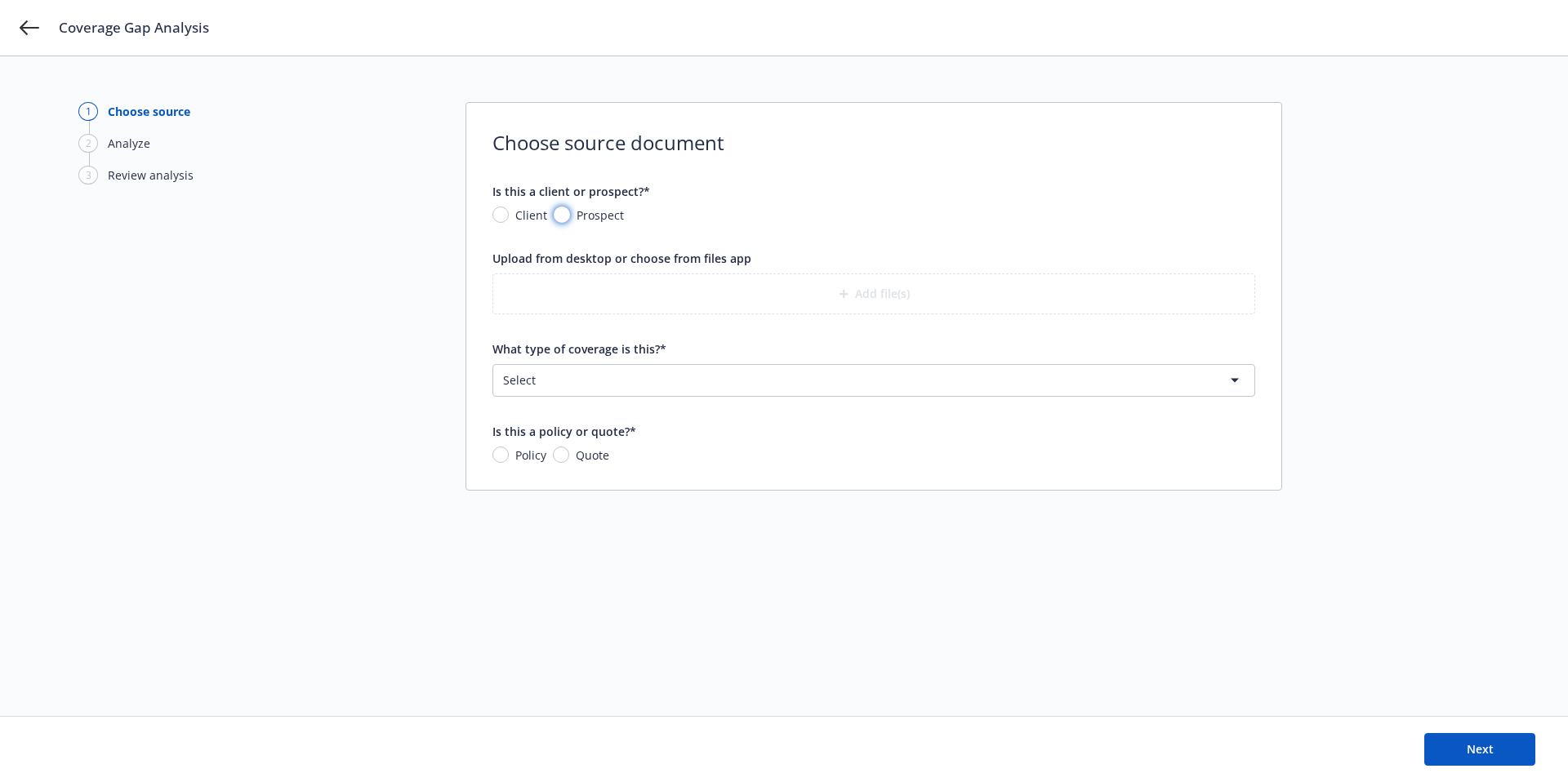
click at [566, 214] on input "Prospect" at bounding box center [561, 214] width 16 height 16
radio input "true"
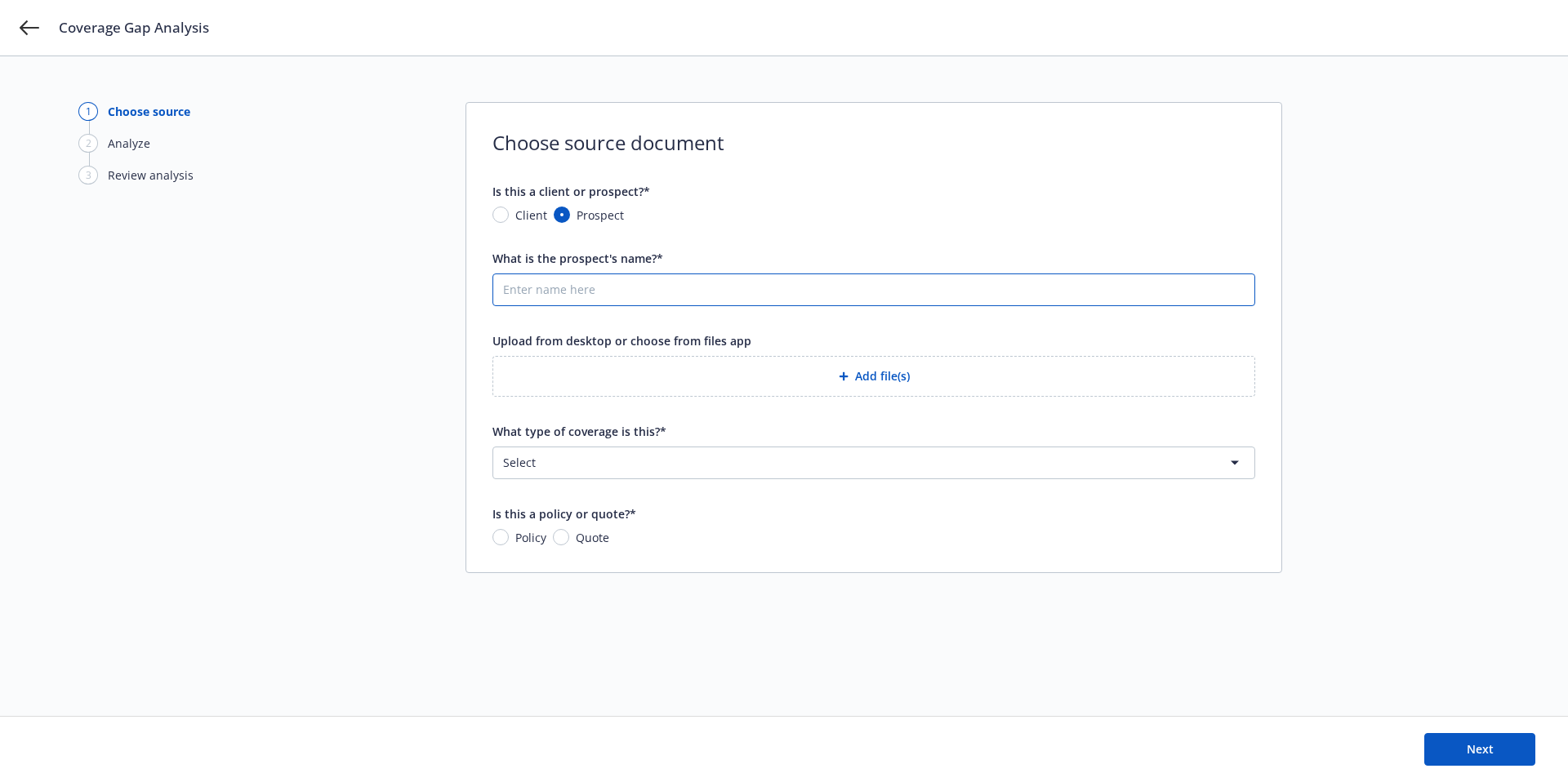
click at [608, 293] on input "What is the prospect's name?*" at bounding box center [874, 290] width 761 height 31
click at [746, 385] on button "Add file(s)" at bounding box center [874, 376] width 763 height 41
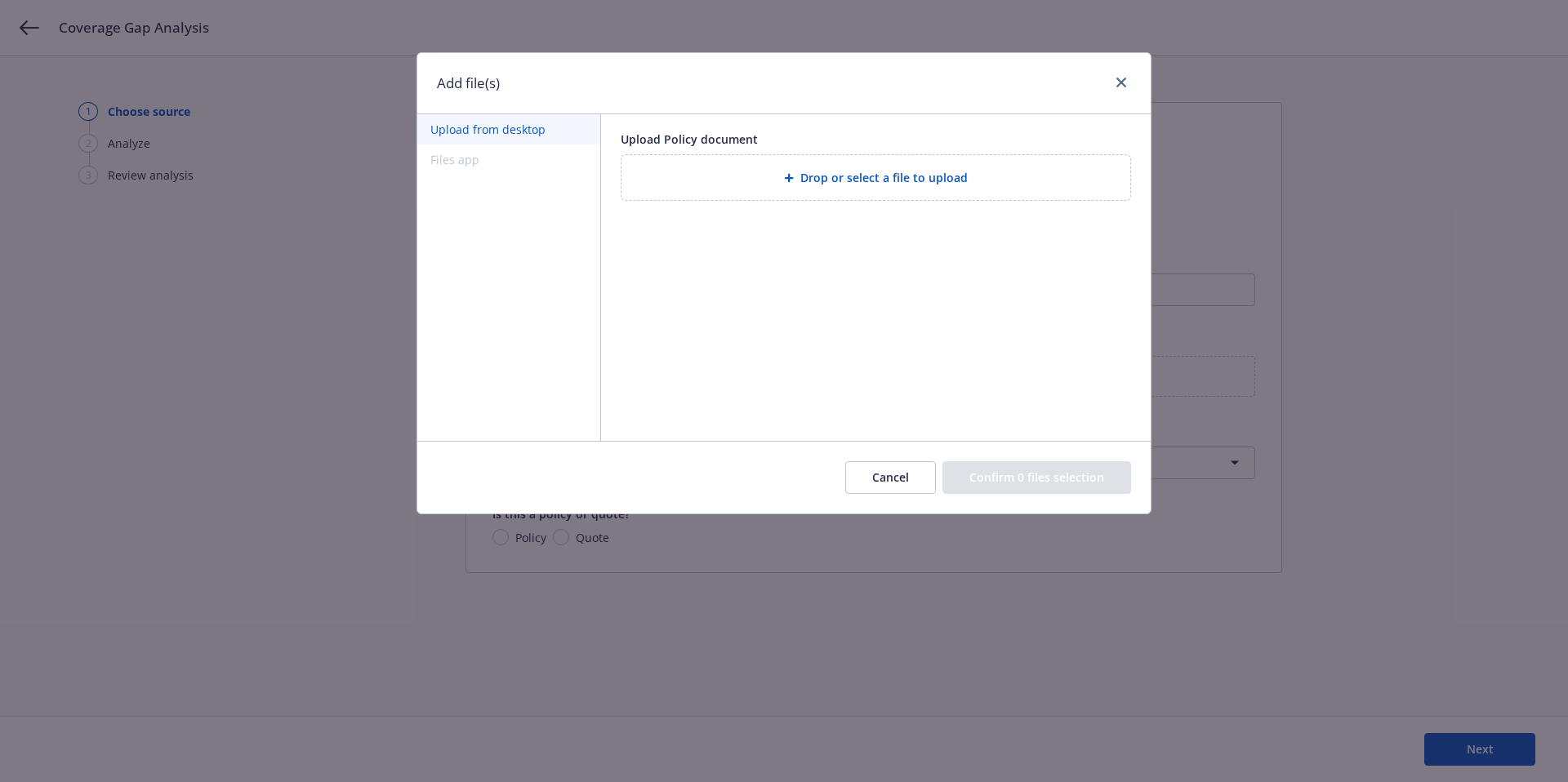
click at [941, 380] on div "Upload Policy document Drop or select a file to upload" at bounding box center [876, 278] width 550 height 327
click at [875, 485] on button "Cancel" at bounding box center [890, 477] width 91 height 32
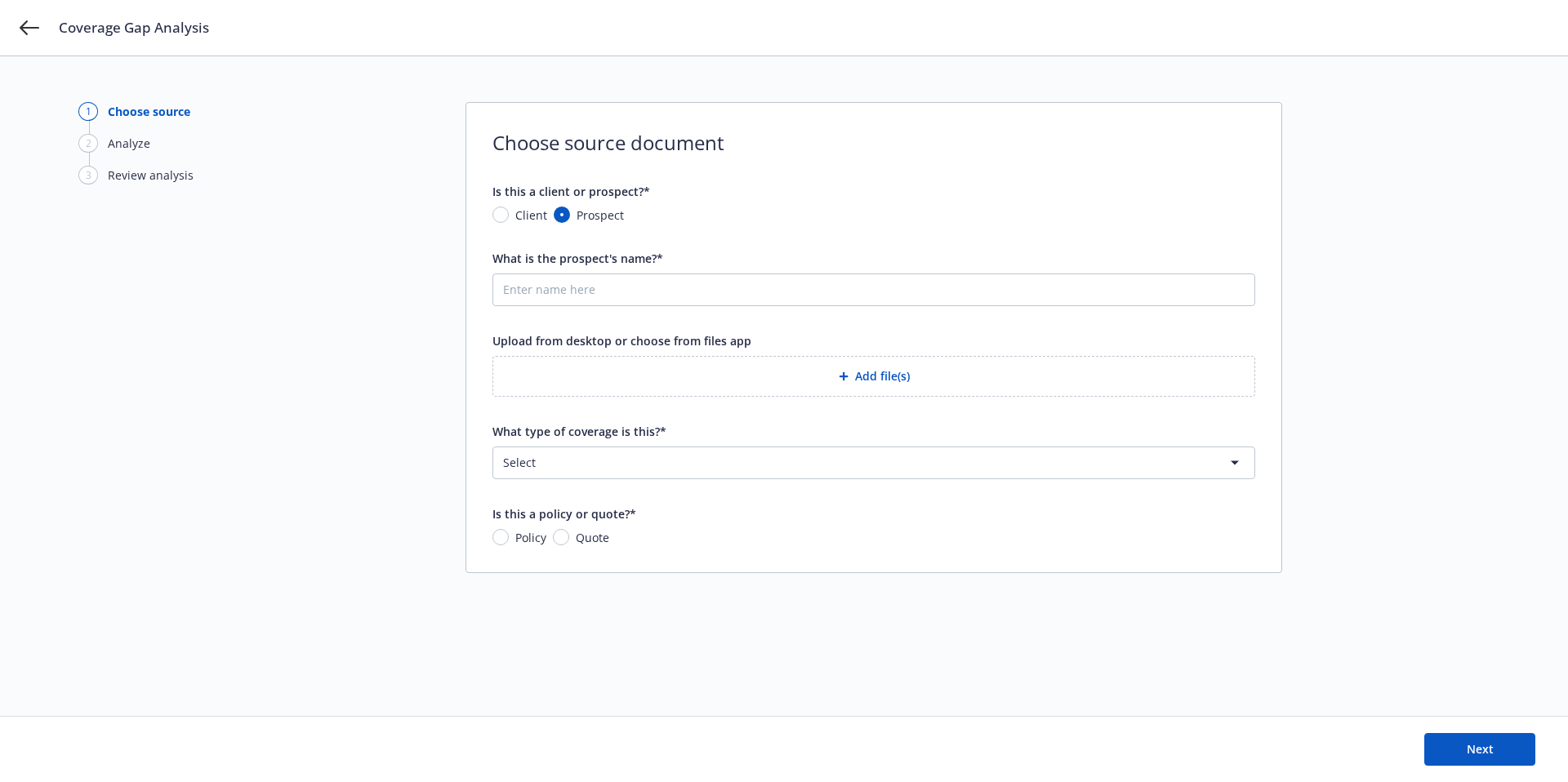
click at [835, 453] on html "Coverage Gap Analysis 1 Choose source 2 Analyze 3 Review analysis Choose source…" at bounding box center [784, 391] width 1568 height 782
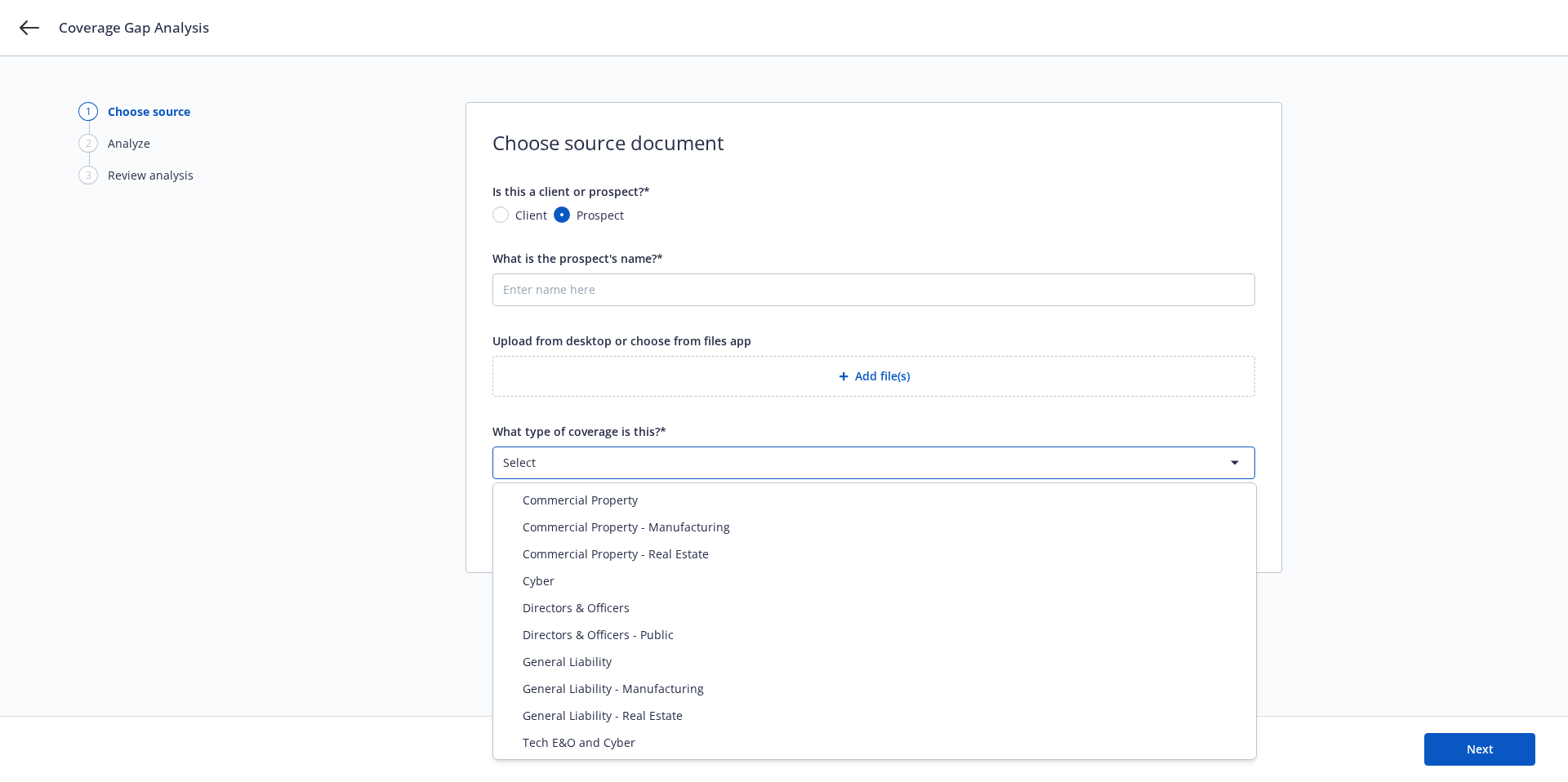
click at [446, 485] on html "Coverage Gap Analysis 1 Choose source 2 Analyze 3 Review analysis Choose source…" at bounding box center [784, 391] width 1568 height 782
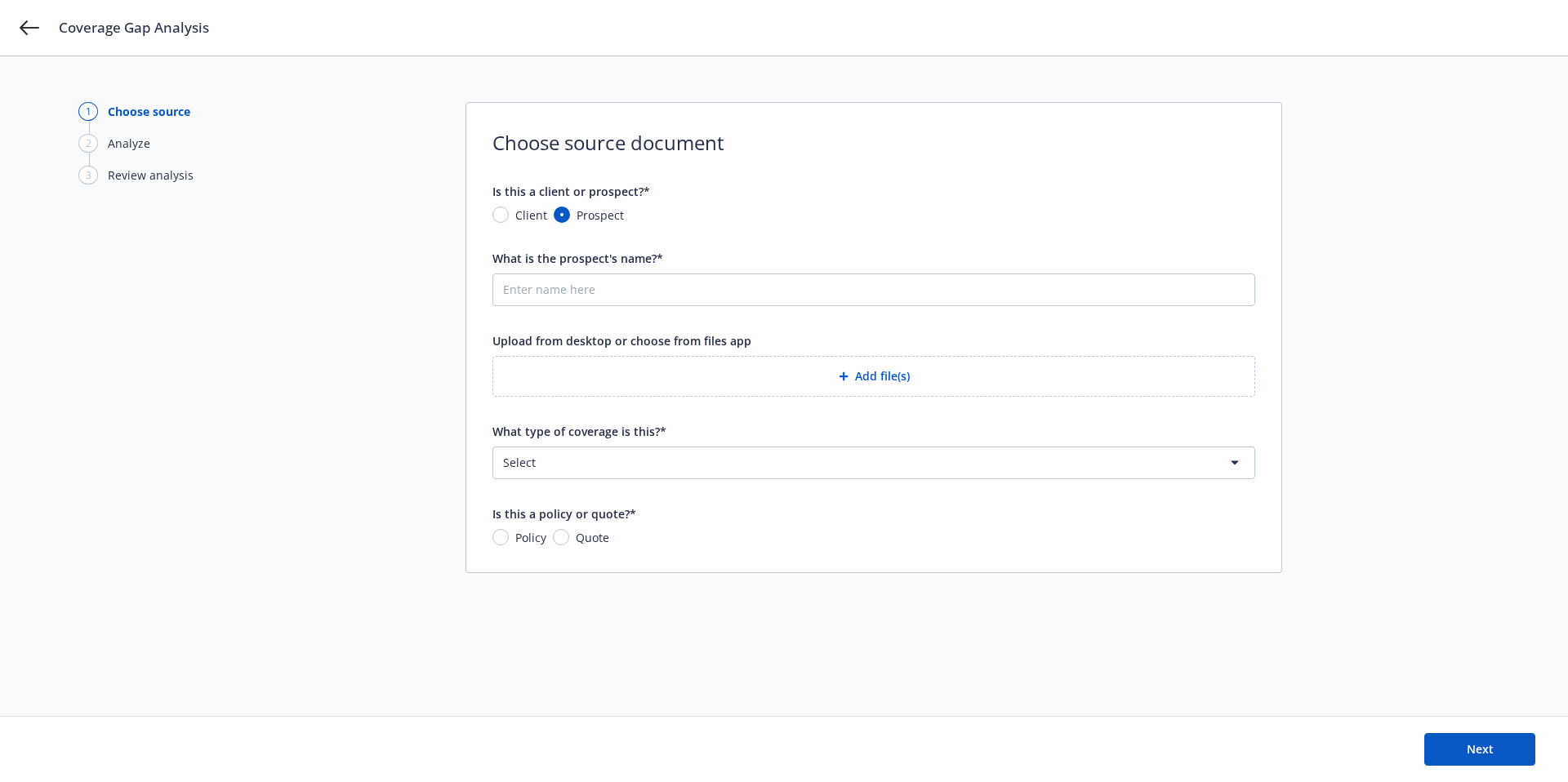
click at [46, 30] on div "Coverage Gap Analysis" at bounding box center [784, 27] width 1568 height 55
click at [38, 27] on icon at bounding box center [29, 27] width 20 height 20
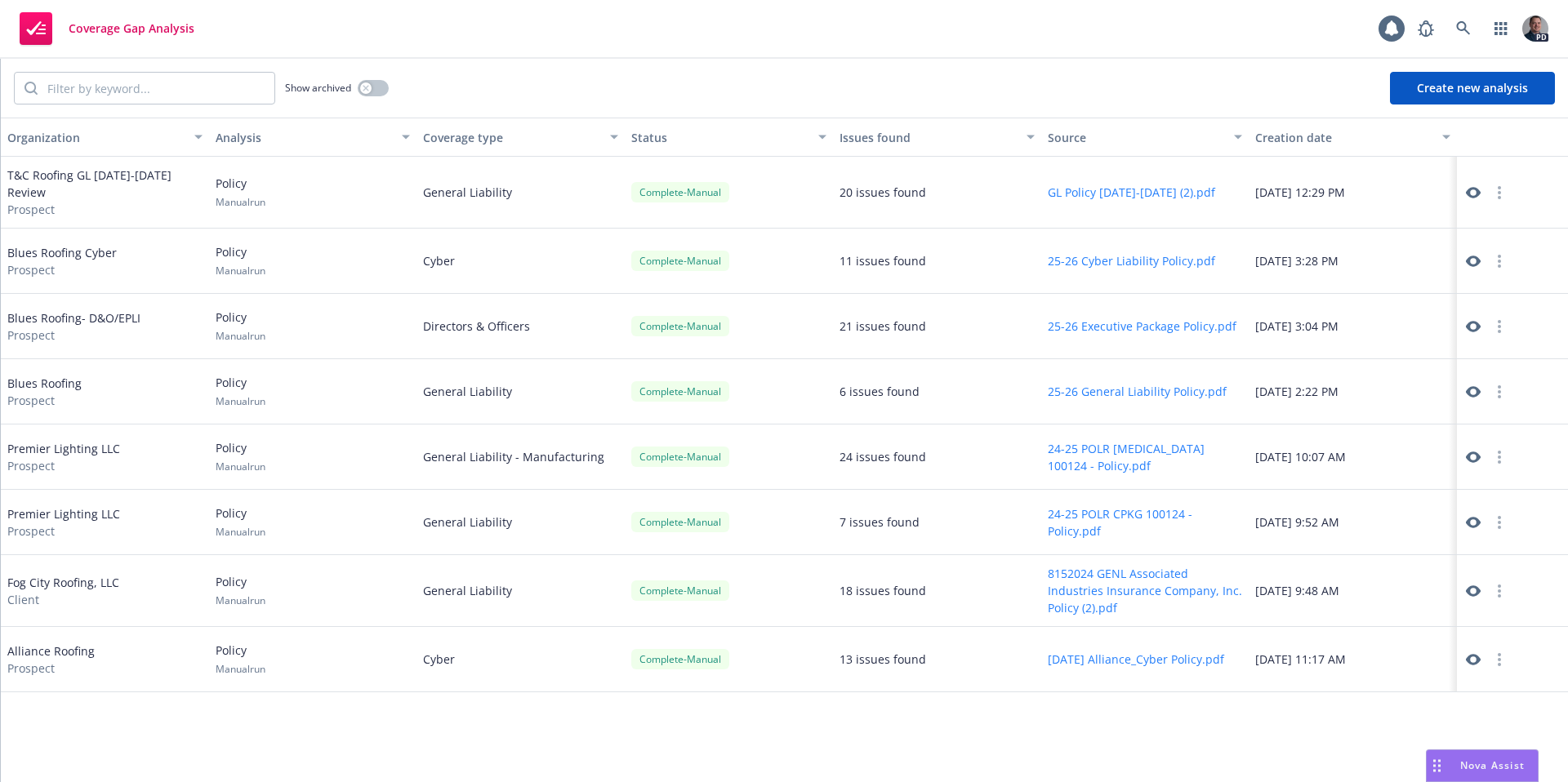
click at [1428, 761] on div "Drag to move" at bounding box center [1437, 766] width 20 height 31
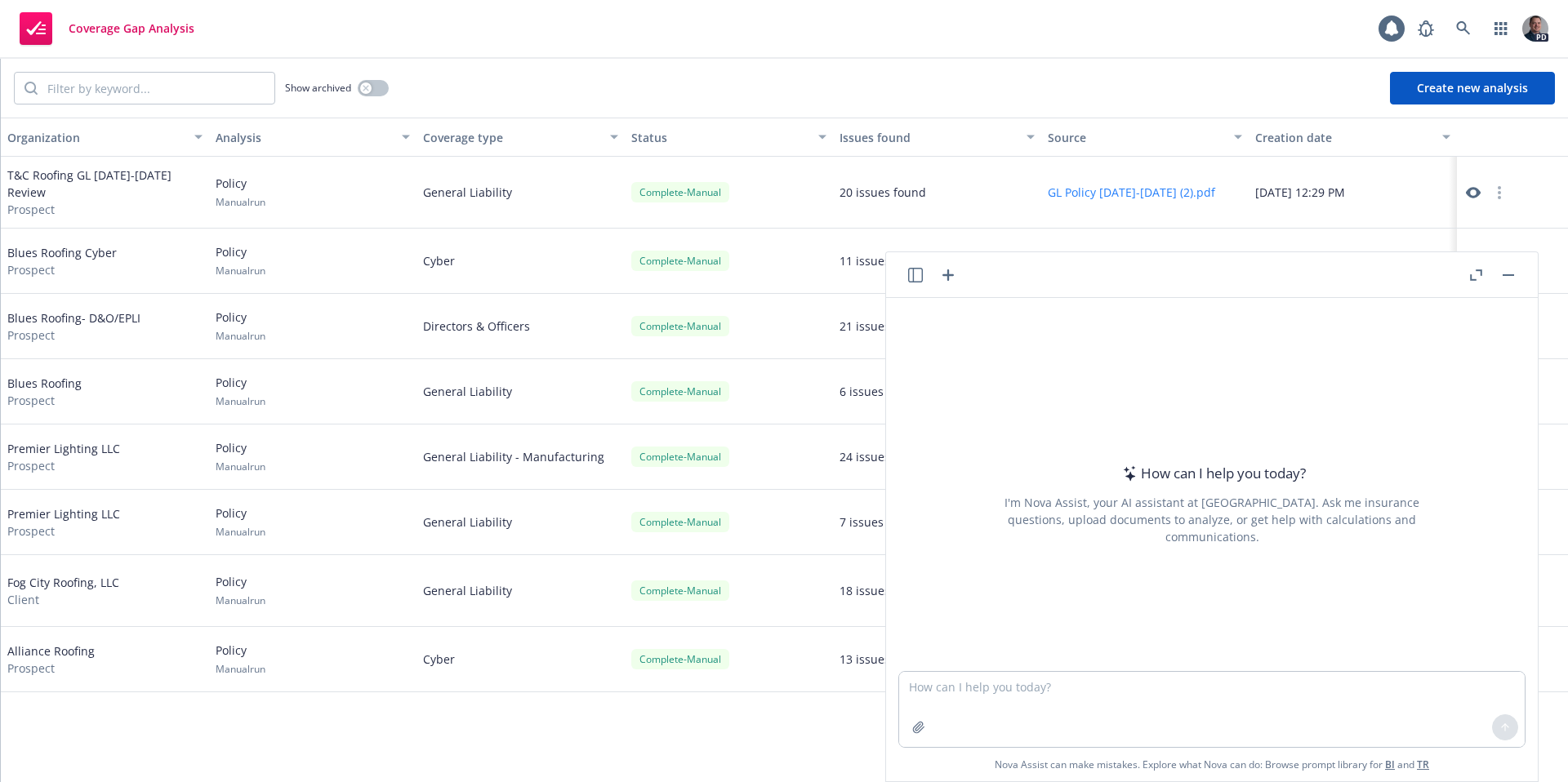
click at [899, 730] on div at bounding box center [1212, 709] width 627 height 76
click at [905, 724] on button "button" at bounding box center [918, 727] width 26 height 26
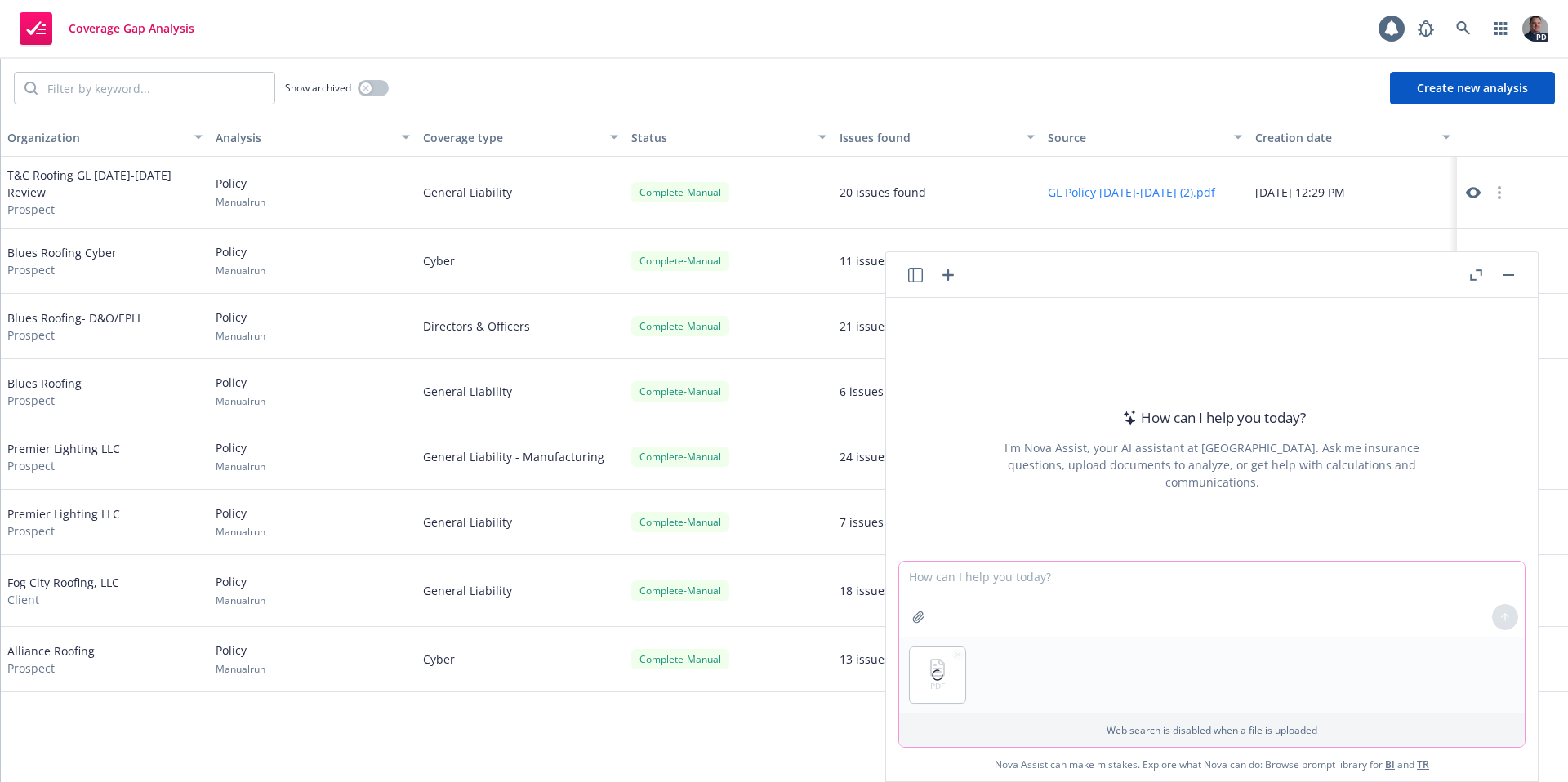
click at [985, 578] on textarea at bounding box center [1212, 599] width 626 height 75
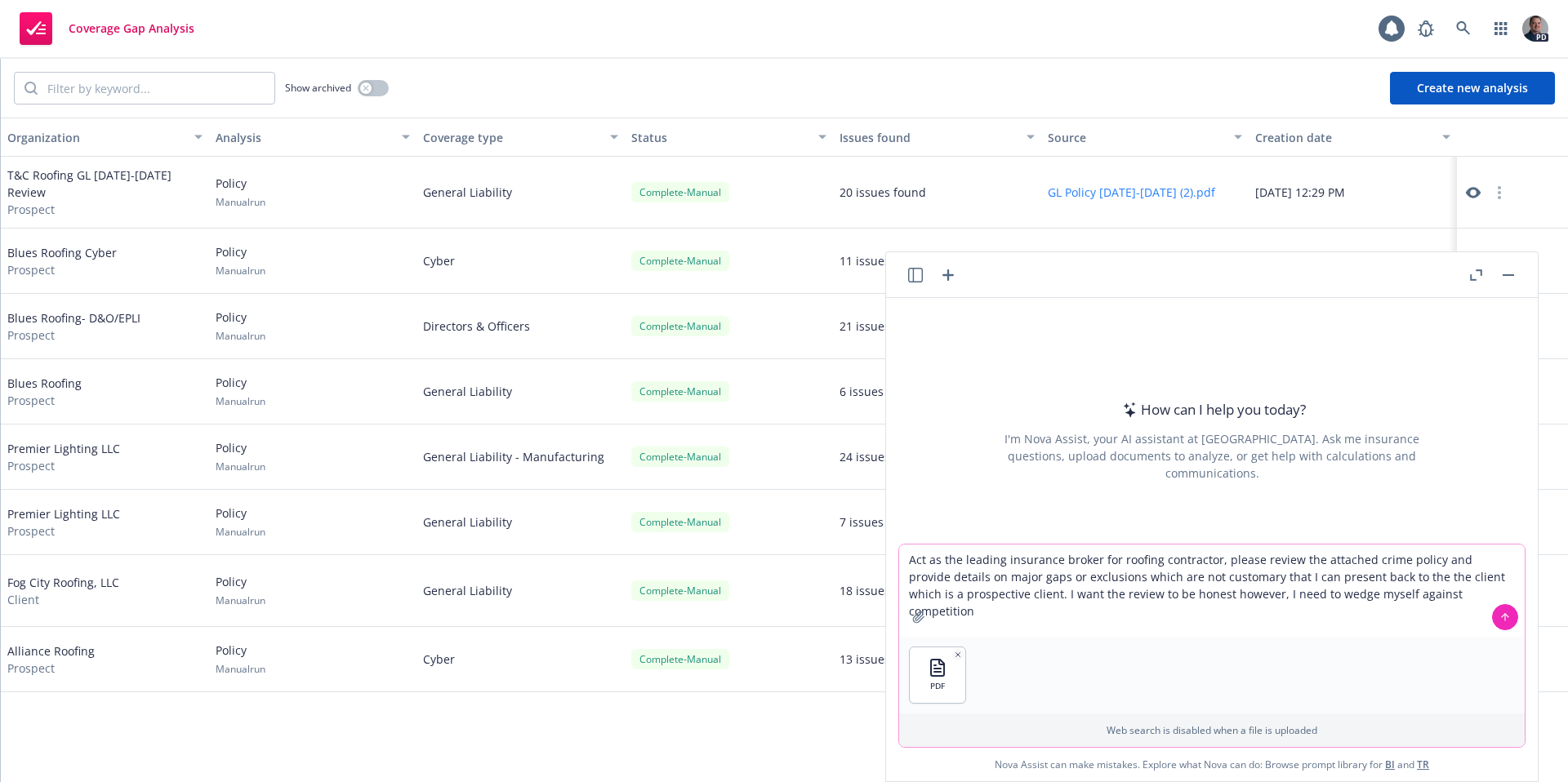
type textarea "Act as the leading insurance broker for roofing contractor, please review the a…"
click at [1511, 613] on div at bounding box center [1505, 617] width 39 height 39
click at [1503, 616] on icon at bounding box center [1504, 616] width 11 height 11
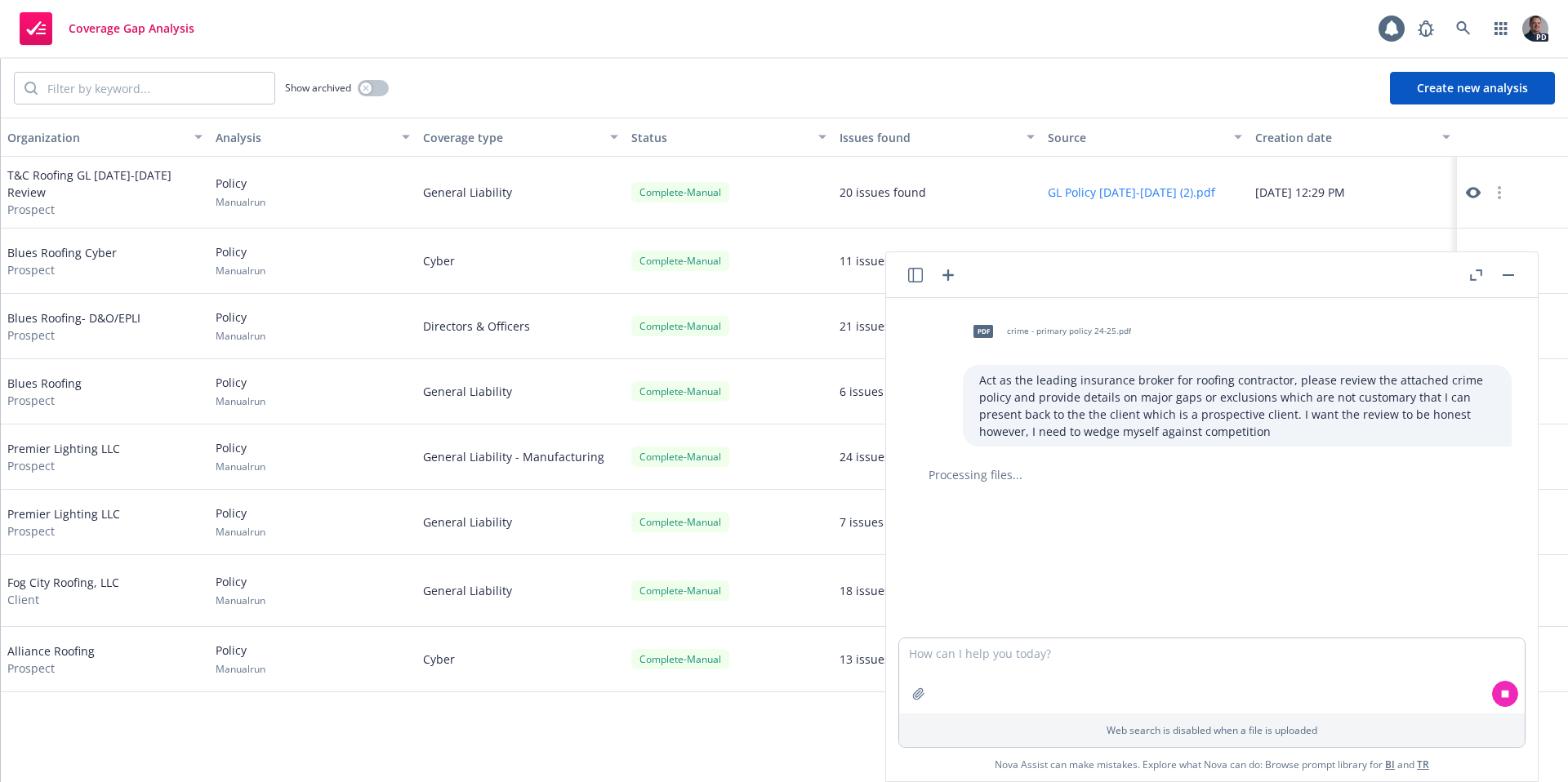
click at [1472, 278] on icon "button" at bounding box center [1473, 277] width 6 height 6
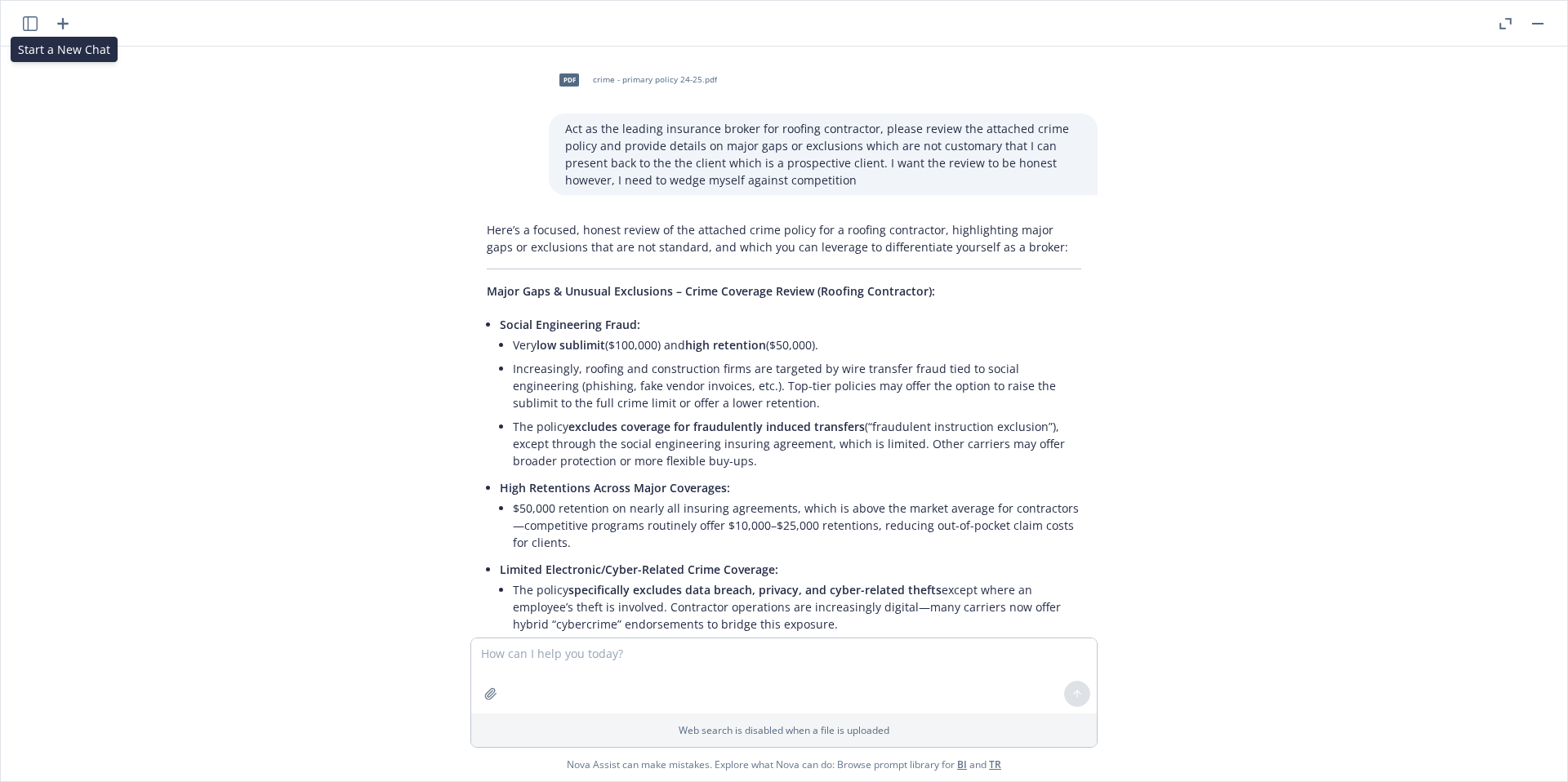
click at [66, 20] on icon "button" at bounding box center [62, 23] width 20 height 20
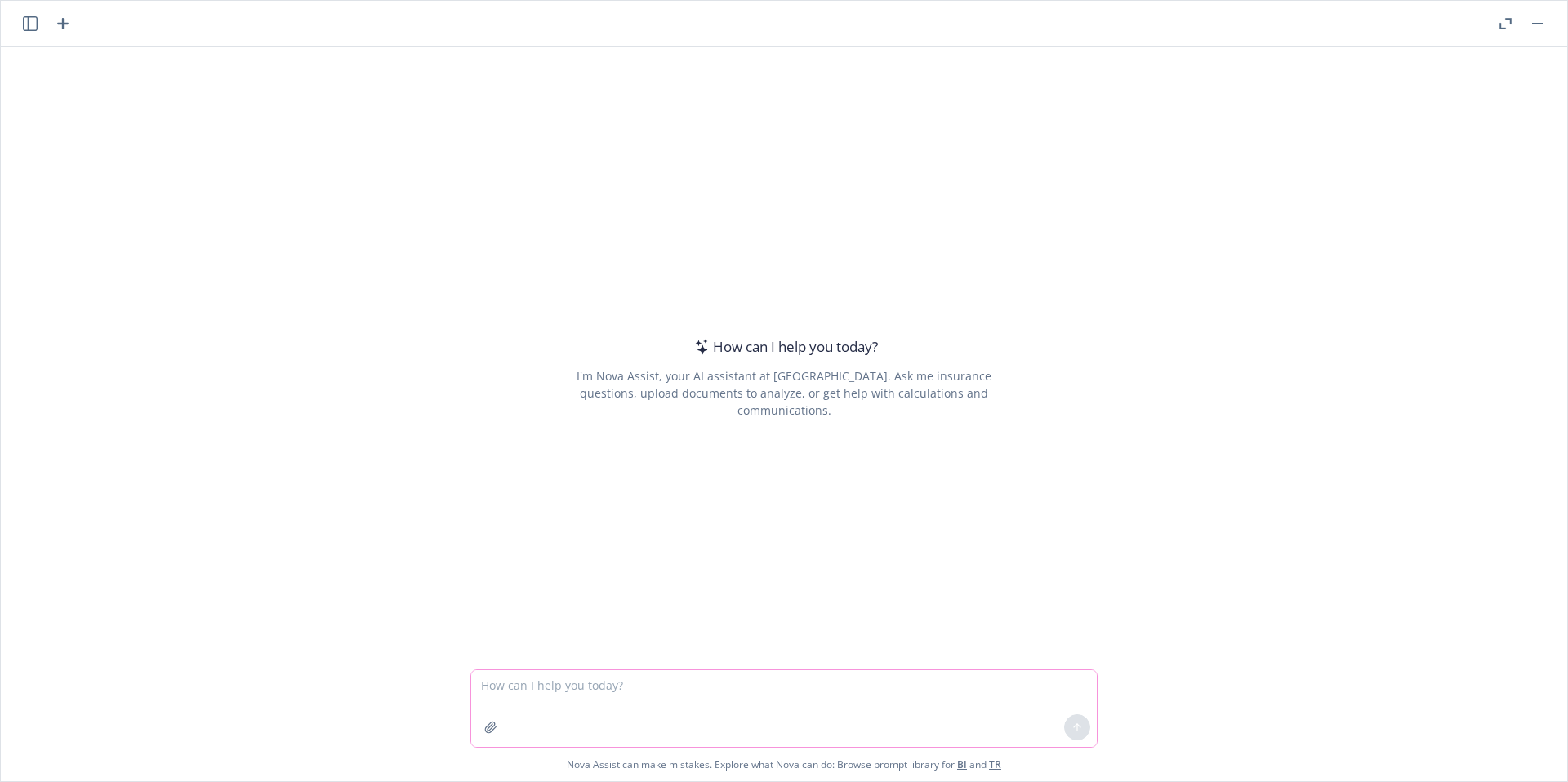
click at [516, 695] on textarea at bounding box center [784, 708] width 626 height 76
click at [484, 723] on icon "button" at bounding box center [490, 727] width 13 height 13
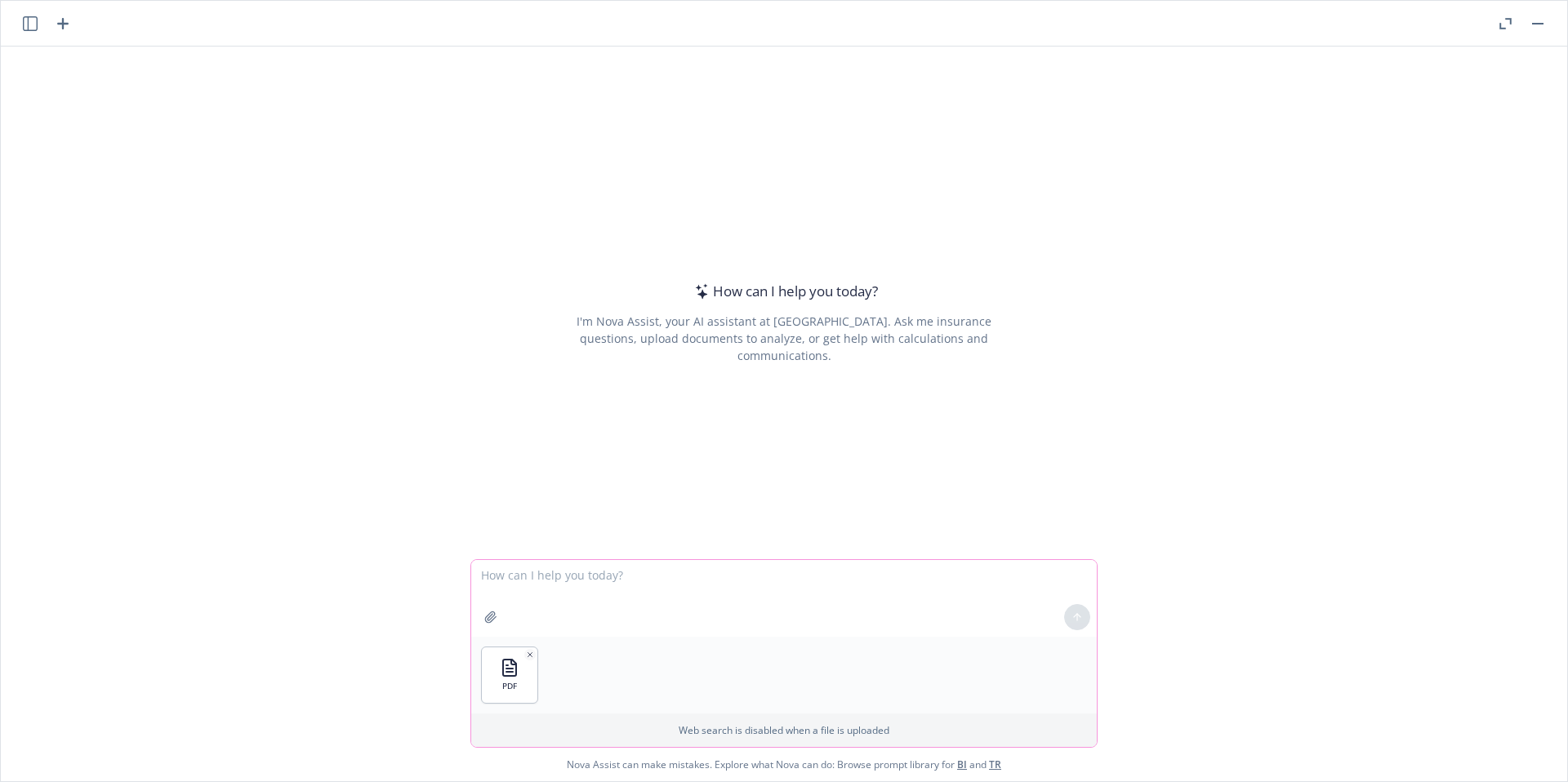
click at [575, 582] on textarea at bounding box center [784, 599] width 626 height 76
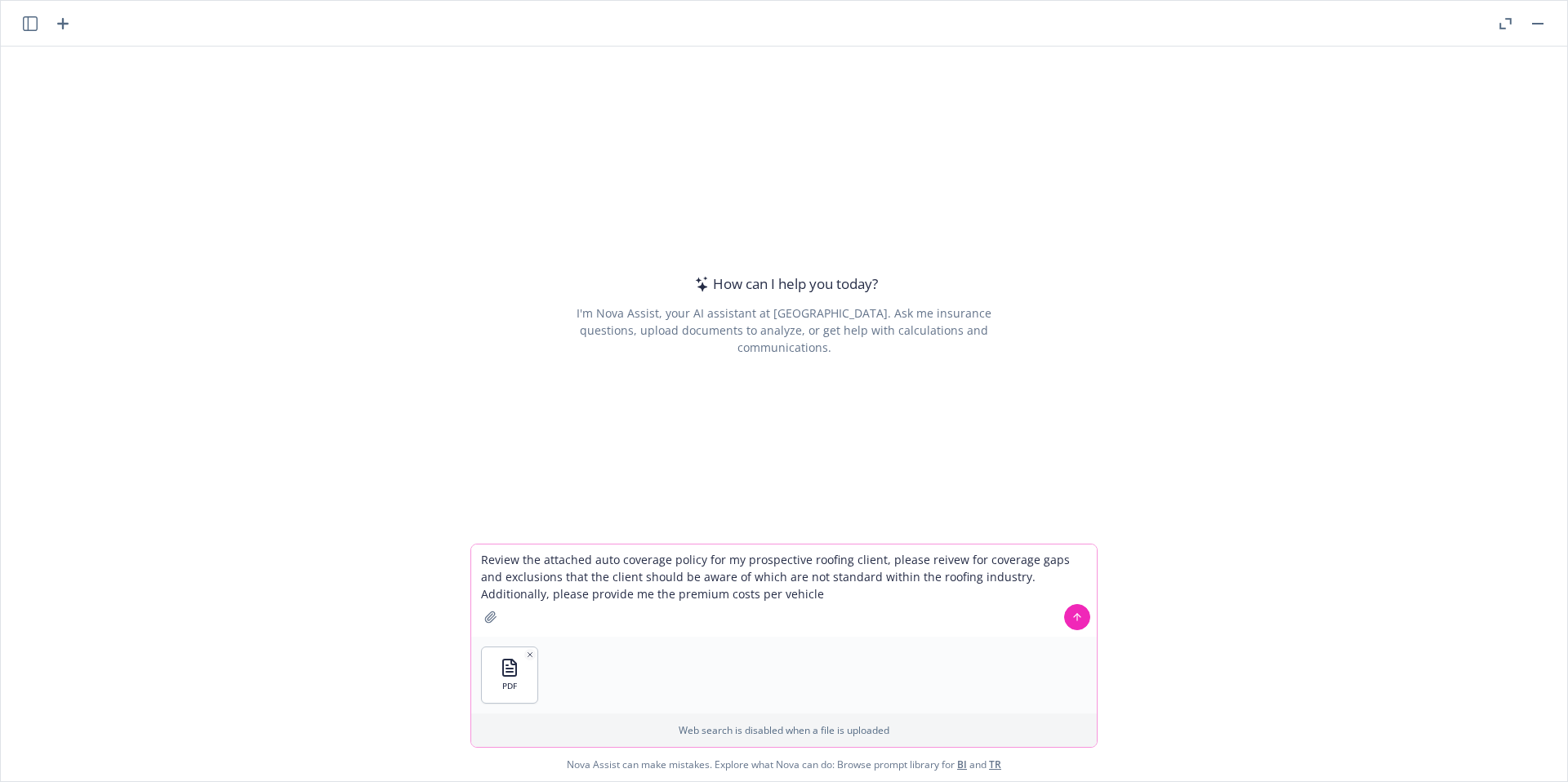
click at [596, 598] on textarea "Review the attached auto coverage policy for my prospective roofing client, ple…" at bounding box center [784, 590] width 626 height 93
type textarea "Review the attached auto coverage policy for my prospective roofing client, ple…"
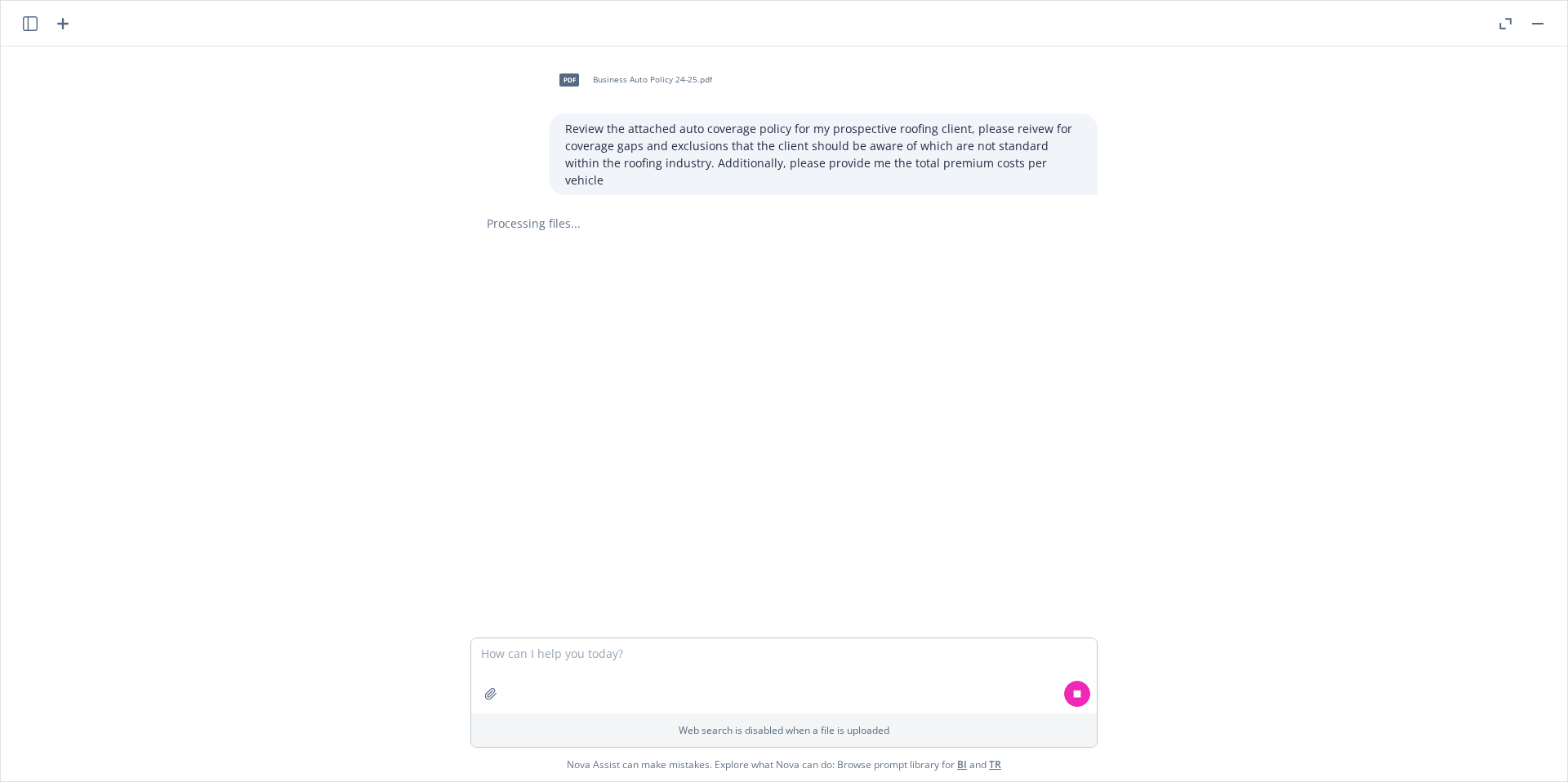
click at [1514, 16] on button at bounding box center [1505, 23] width 20 height 20
click at [1505, 24] on icon "button" at bounding box center [1505, 23] width 12 height 11
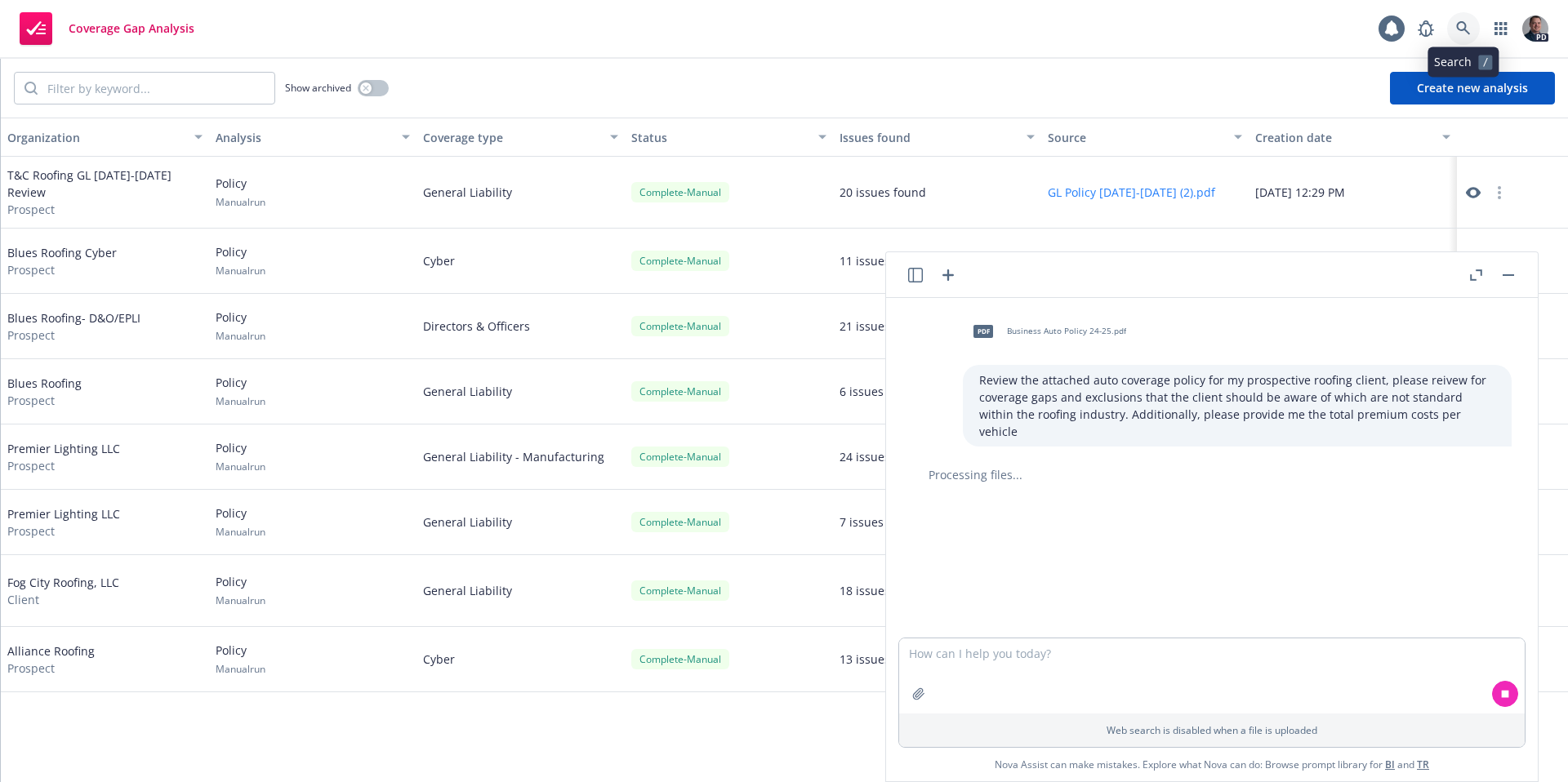
click at [1454, 21] on link at bounding box center [1464, 28] width 32 height 32
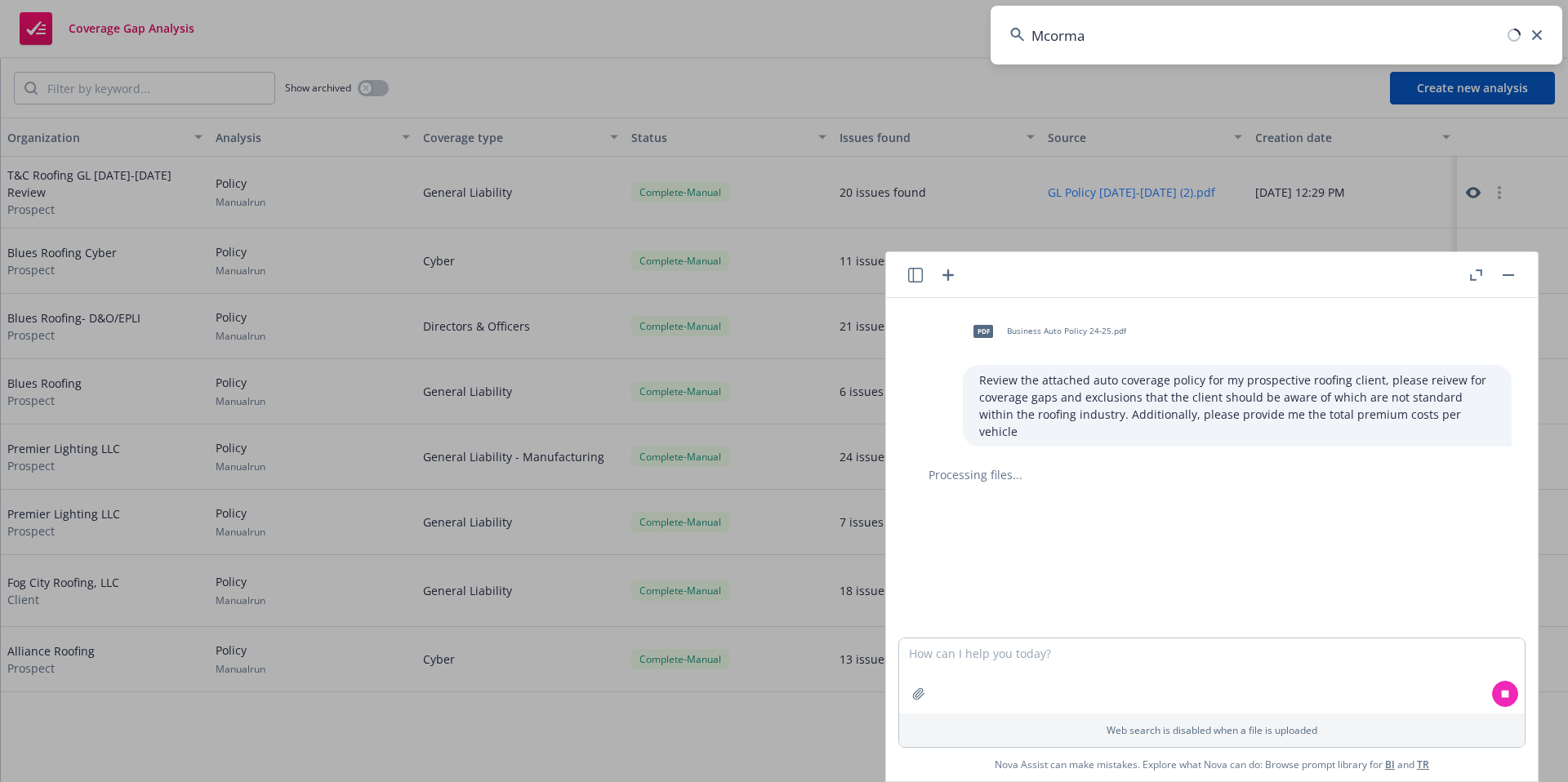
type input "Mcormac"
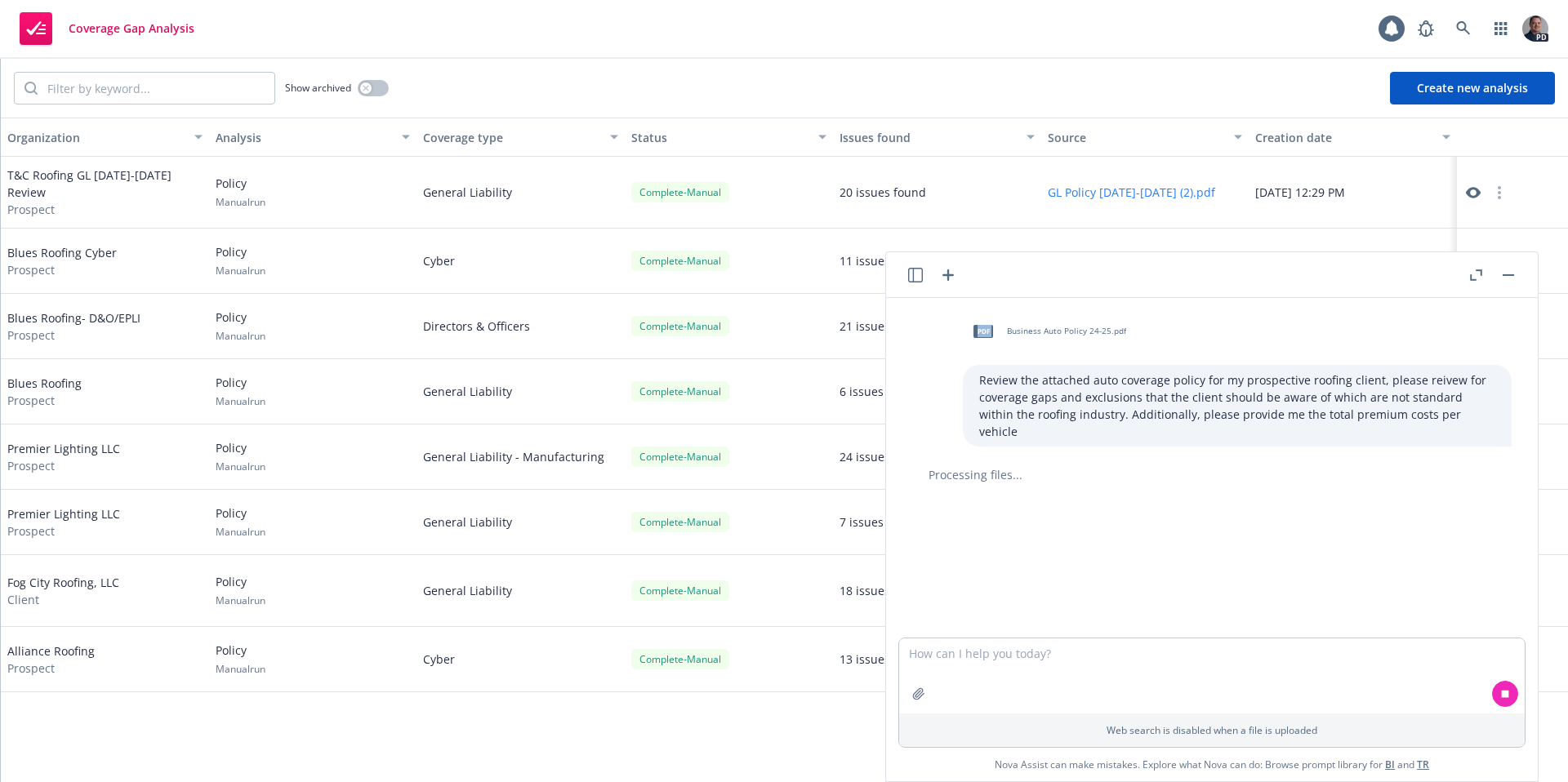
drag, startPoint x: 1148, startPoint y: 276, endPoint x: 1217, endPoint y: 290, distance: 70.4
click at [1112, 321] on div "pdf crime - primary policy 24-25.pdf Act as the leading insurance broker for ro…" at bounding box center [1211, 516] width 651 height 529
click at [1482, 273] on button "button" at bounding box center [1475, 274] width 20 height 20
